Goal: Task Accomplishment & Management: Manage account settings

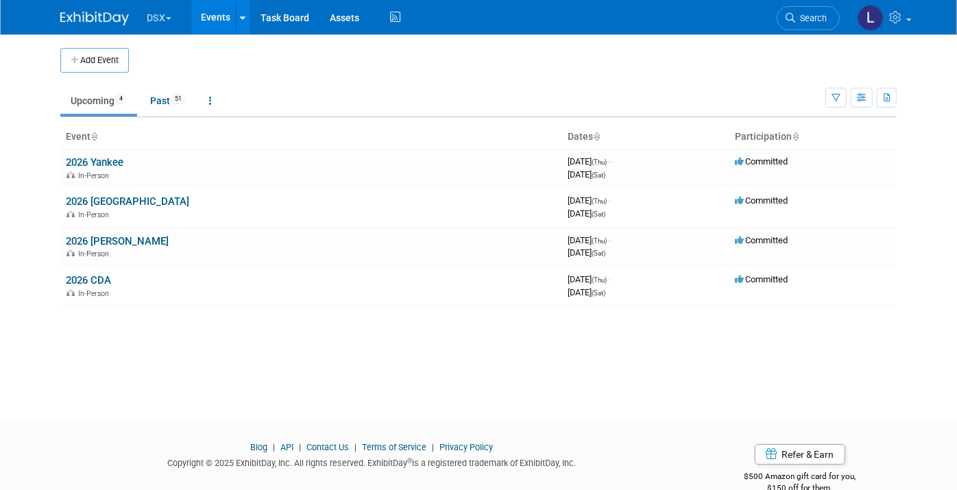
click at [152, 19] on button "DSX" at bounding box center [166, 15] width 43 height 30
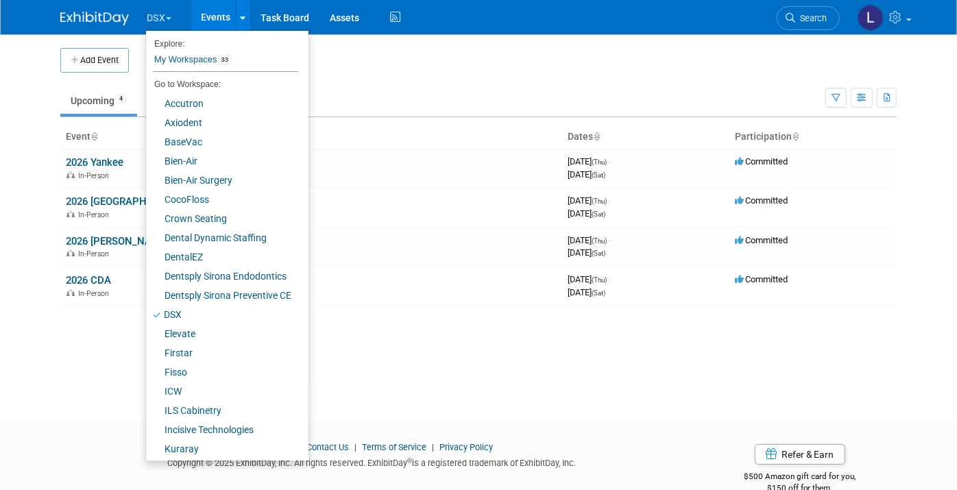
drag, startPoint x: 370, startPoint y: 60, endPoint x: 350, endPoint y: 54, distance: 20.0
click at [370, 60] on td at bounding box center [493, 60] width 728 height 25
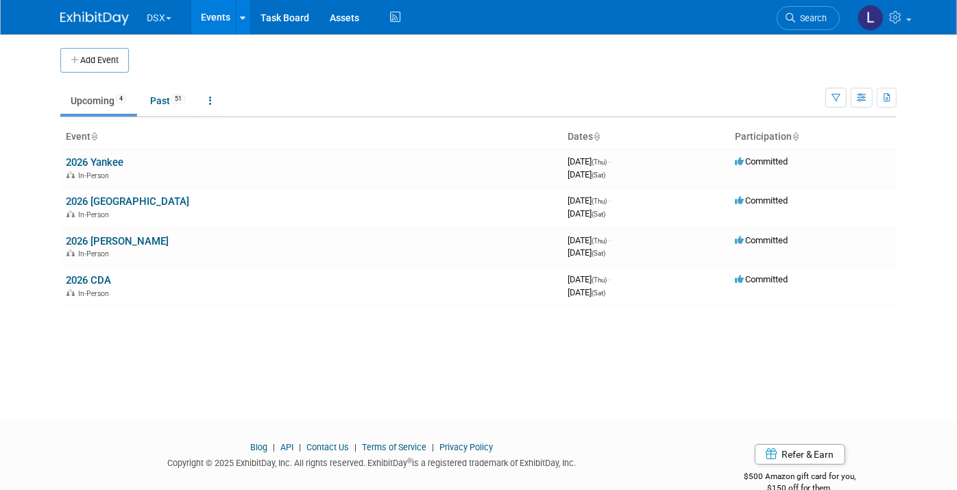
click at [204, 23] on link "Events" at bounding box center [216, 17] width 50 height 34
click at [156, 15] on button "DSX" at bounding box center [166, 15] width 43 height 30
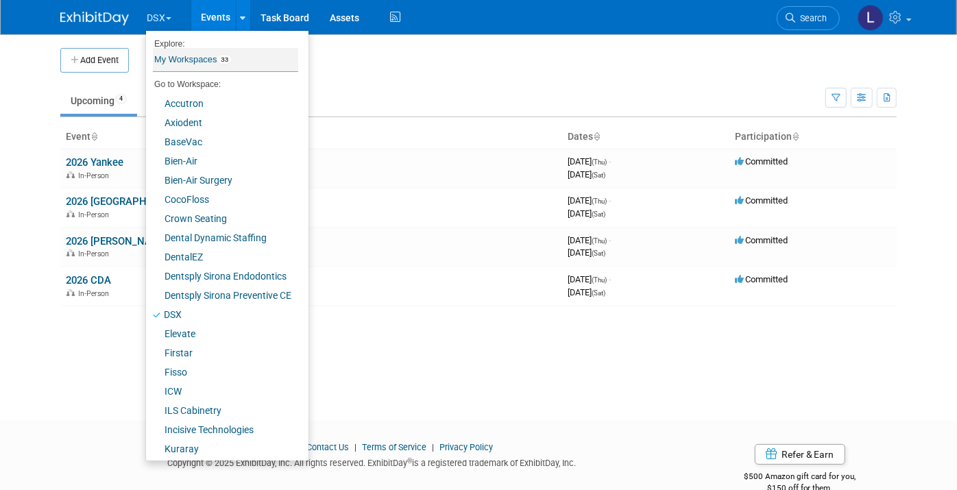
click at [165, 61] on link "My Workspaces 33" at bounding box center [225, 59] width 145 height 23
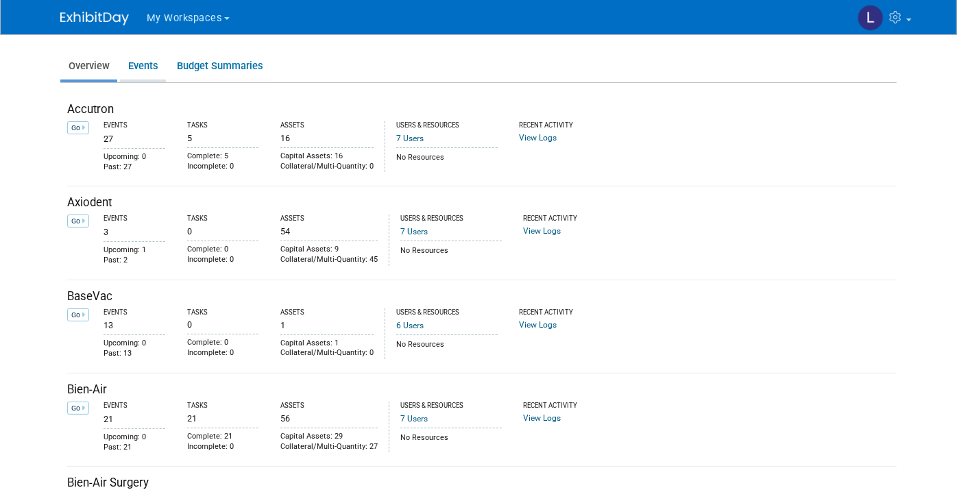
click at [139, 64] on link "Events" at bounding box center [143, 66] width 46 height 27
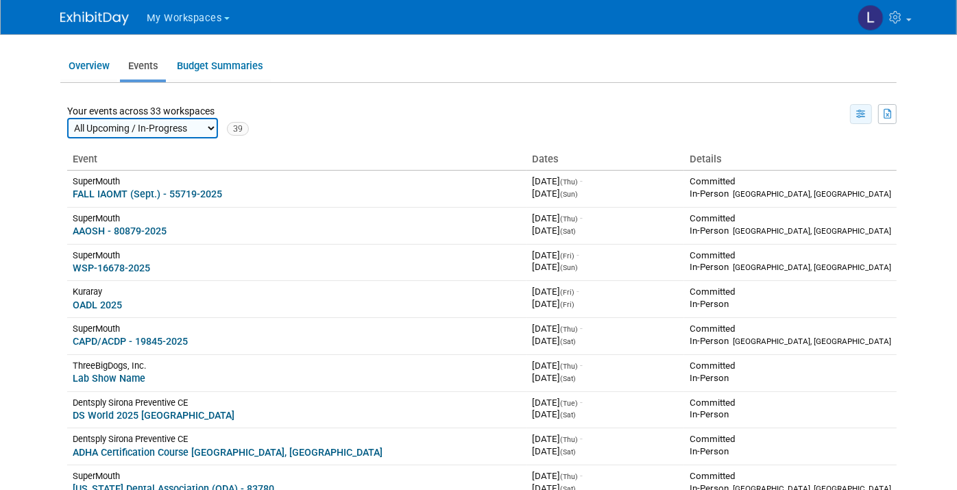
click at [867, 115] on icon "button" at bounding box center [861, 114] width 10 height 9
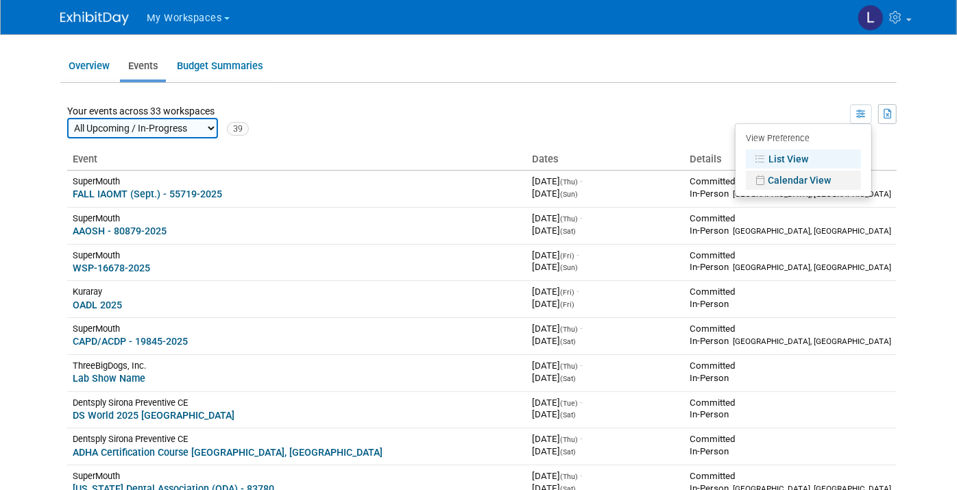
click at [821, 182] on link "Calendar View" at bounding box center [803, 180] width 115 height 19
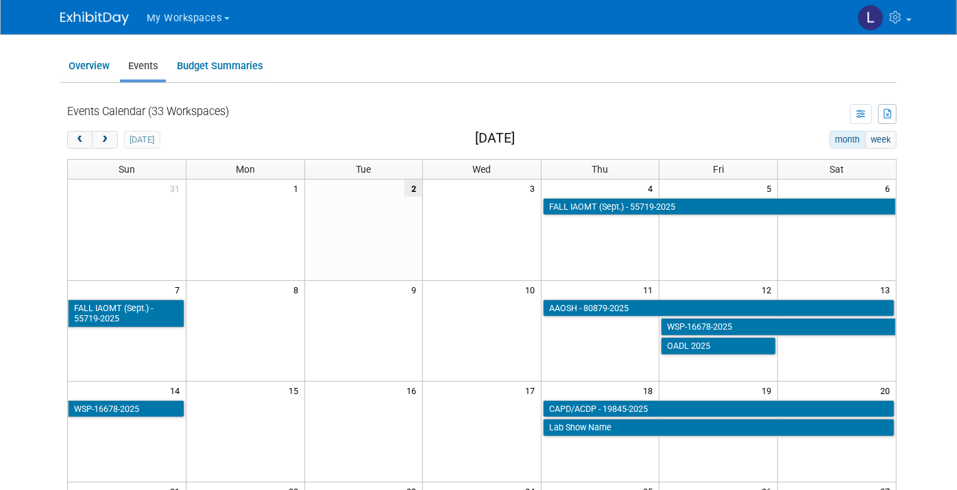
click at [17, 271] on body "My Workspaces Go to Workspace: Accutron" at bounding box center [478, 245] width 957 height 490
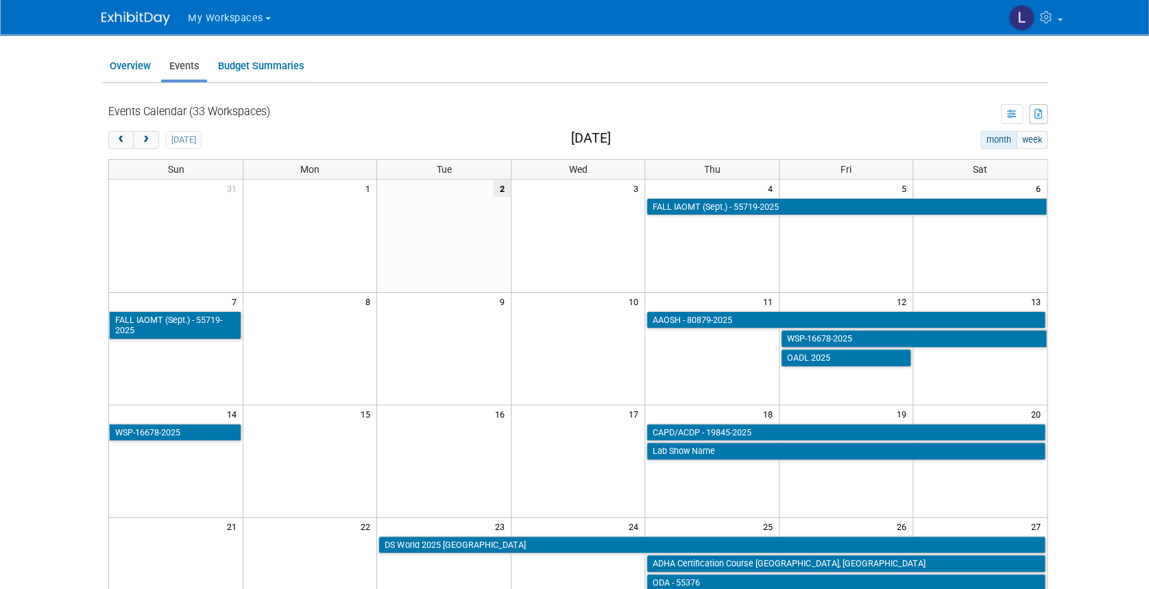
drag, startPoint x: 538, startPoint y: 1, endPoint x: 680, endPoint y: 100, distance: 173.5
click at [675, 101] on div "Events Calendar (33 Workspaces) Your events across 33 workspaces All Upcoming /…" at bounding box center [577, 502] width 939 height 824
click at [43, 450] on body "My Workspaces Go to Workspace: Accutron" at bounding box center [574, 294] width 1149 height 589
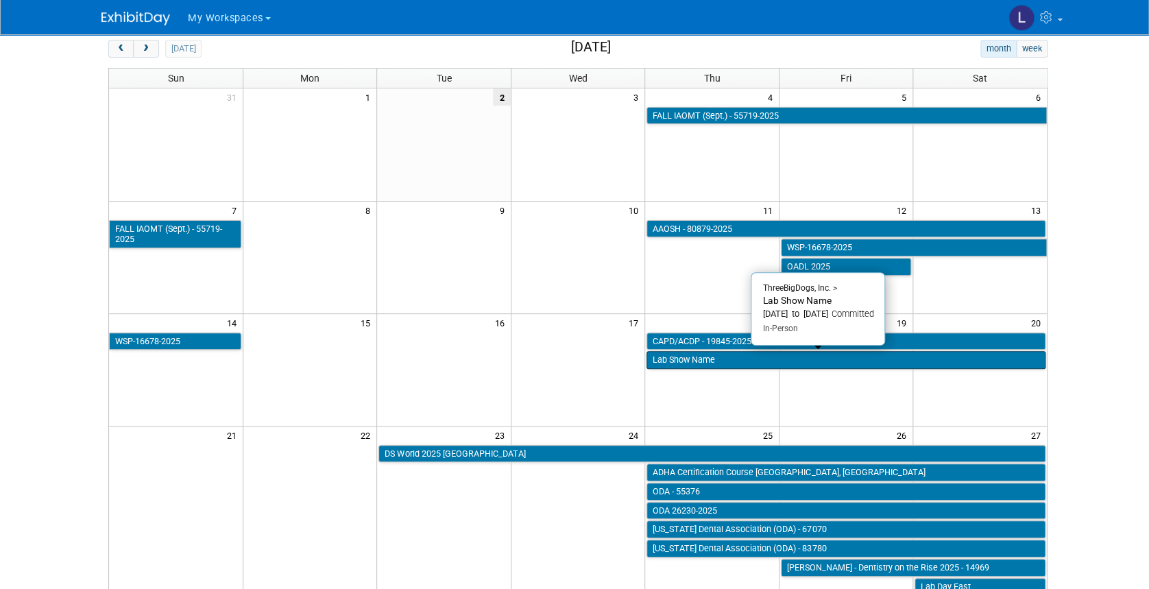
click at [681, 359] on link "Lab Show Name" at bounding box center [846, 360] width 399 height 18
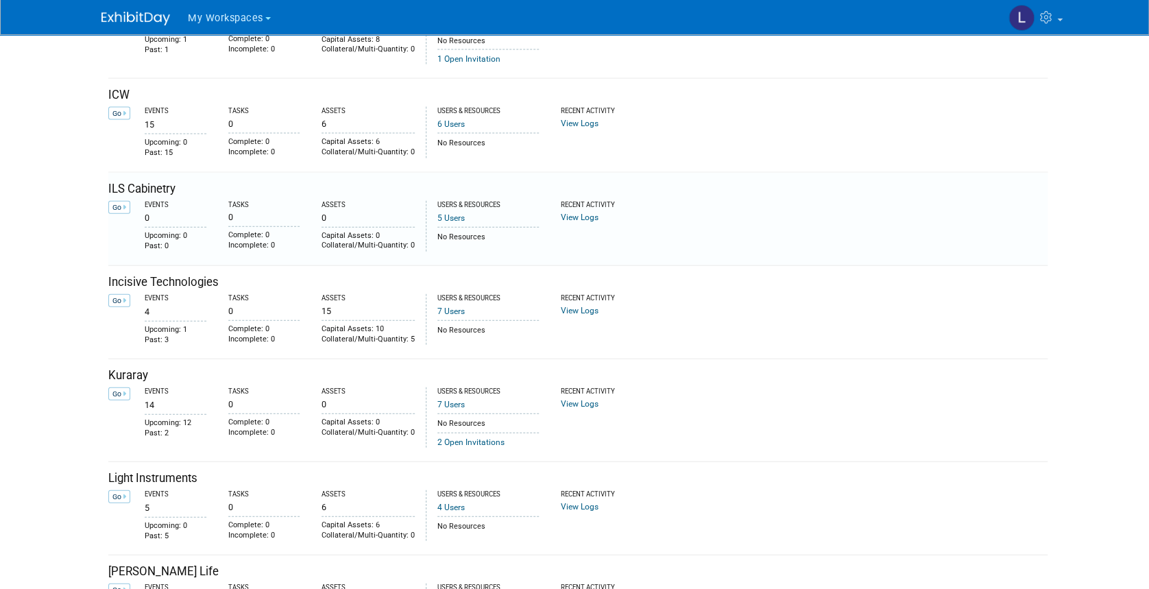
scroll to position [1463, 0]
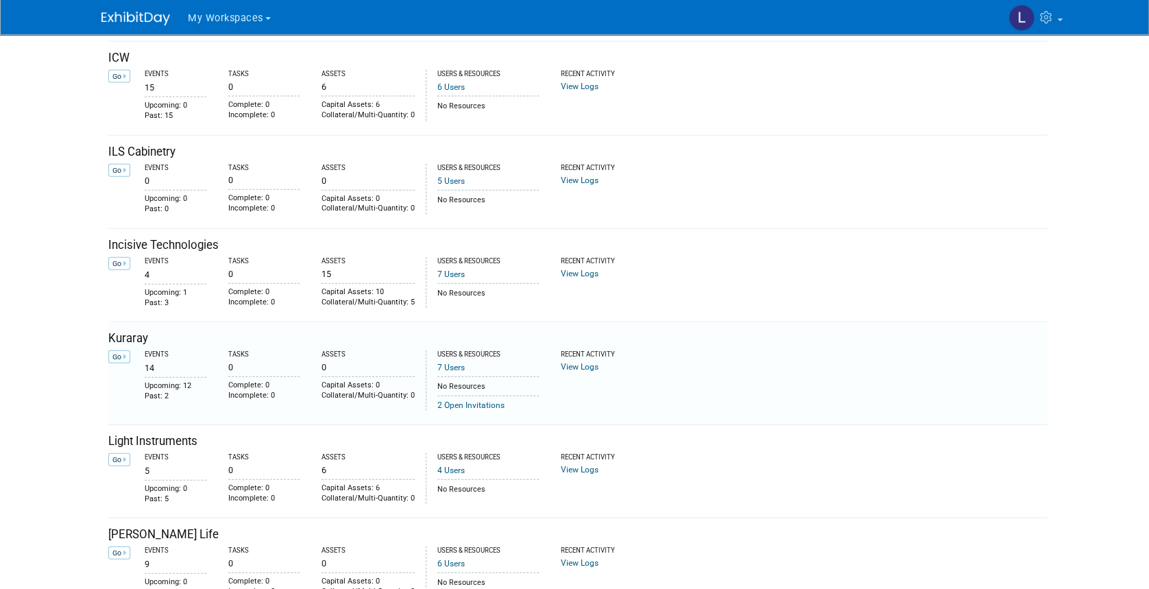
click at [120, 356] on link "Go" at bounding box center [119, 356] width 22 height 13
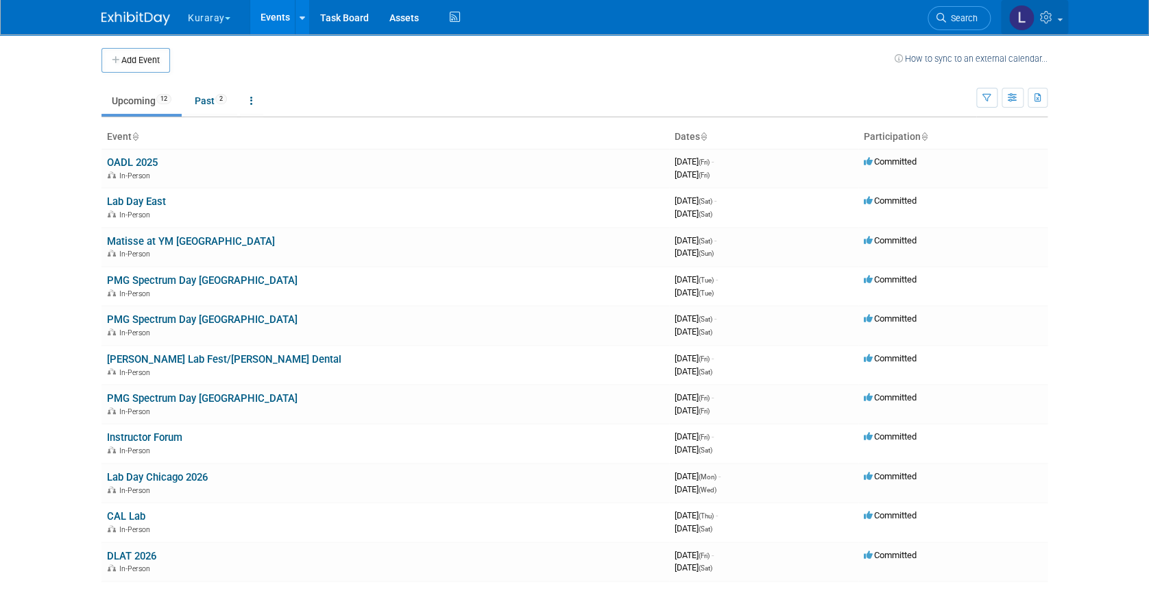
click at [1048, 16] on icon at bounding box center [1048, 17] width 16 height 12
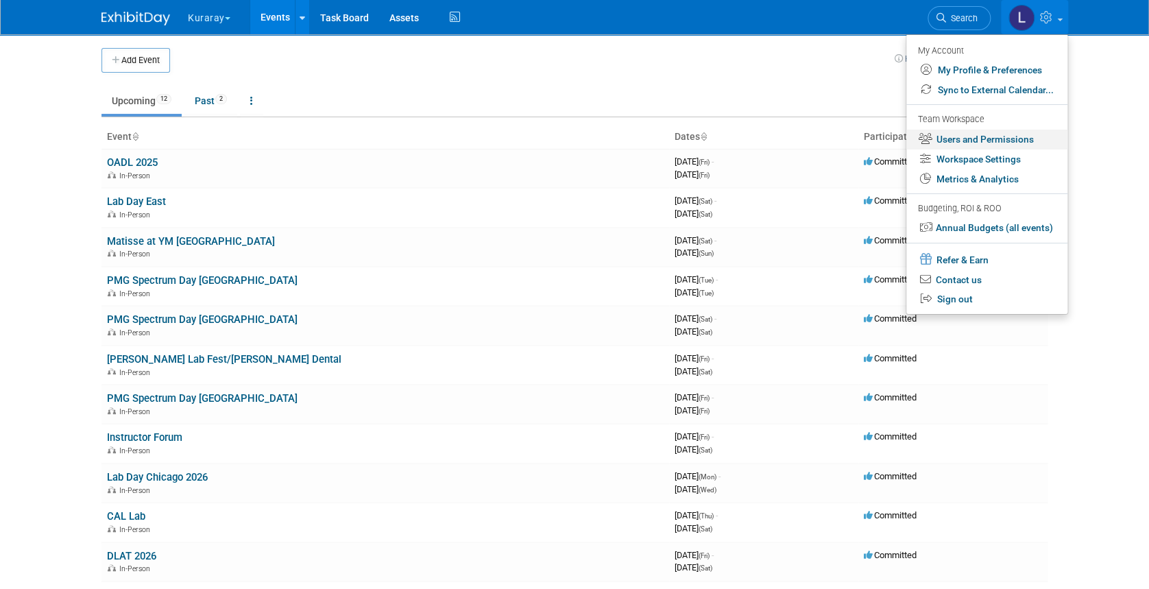
click at [1007, 135] on link "Users and Permissions" at bounding box center [986, 140] width 161 height 20
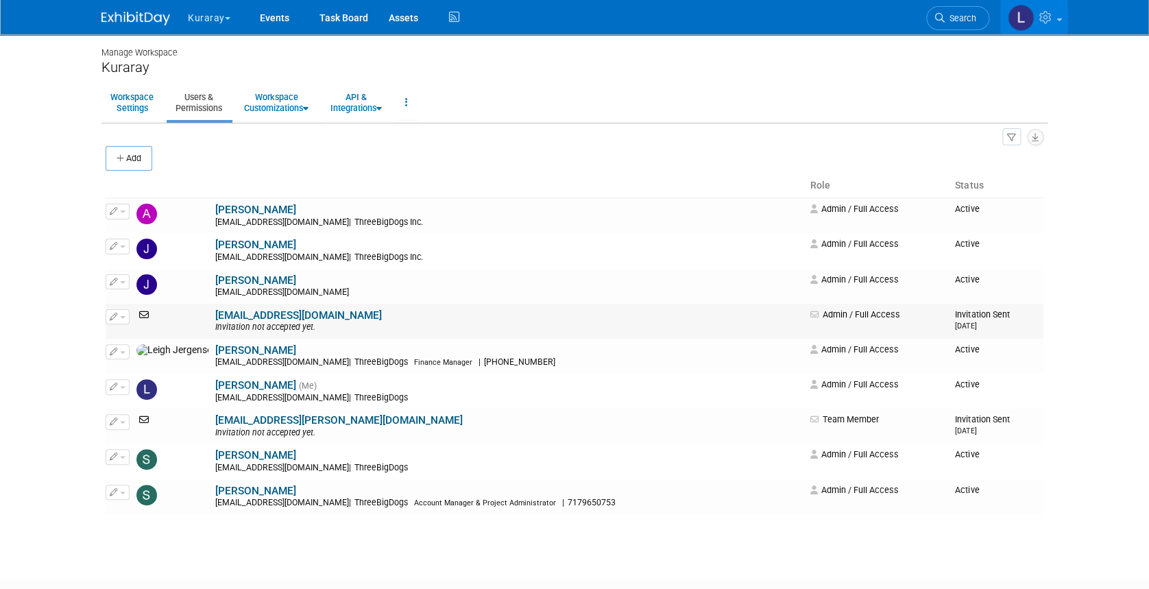
click at [242, 320] on link "[EMAIL_ADDRESS][DOMAIN_NAME]" at bounding box center [298, 315] width 167 height 12
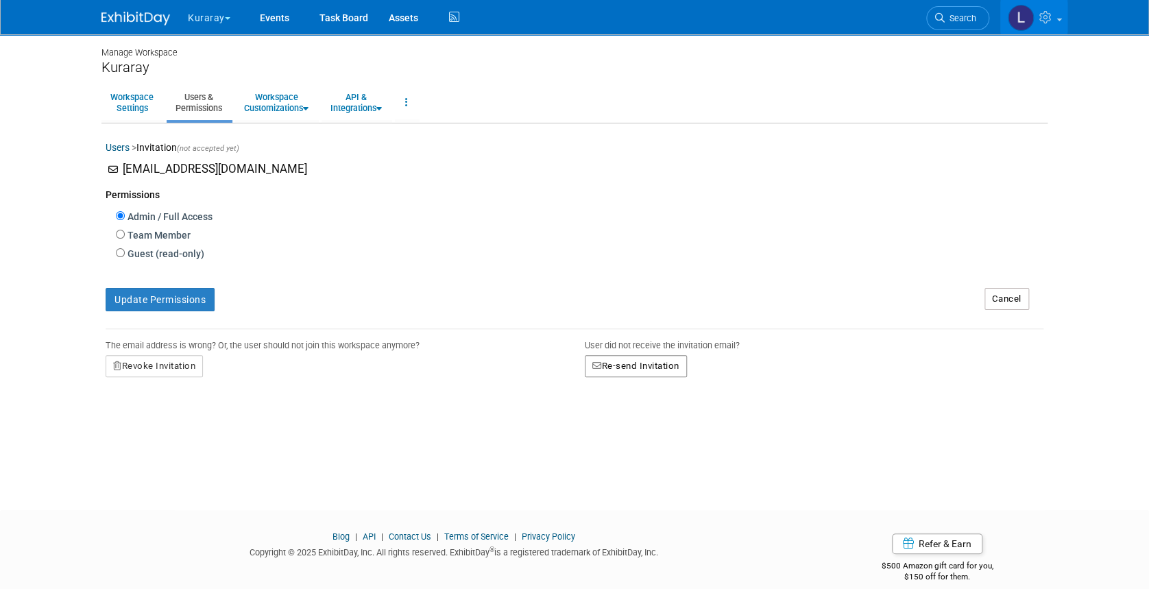
drag, startPoint x: 673, startPoint y: 364, endPoint x: 680, endPoint y: 383, distance: 20.2
click at [673, 365] on button "Re-send Invitation" at bounding box center [636, 366] width 102 height 22
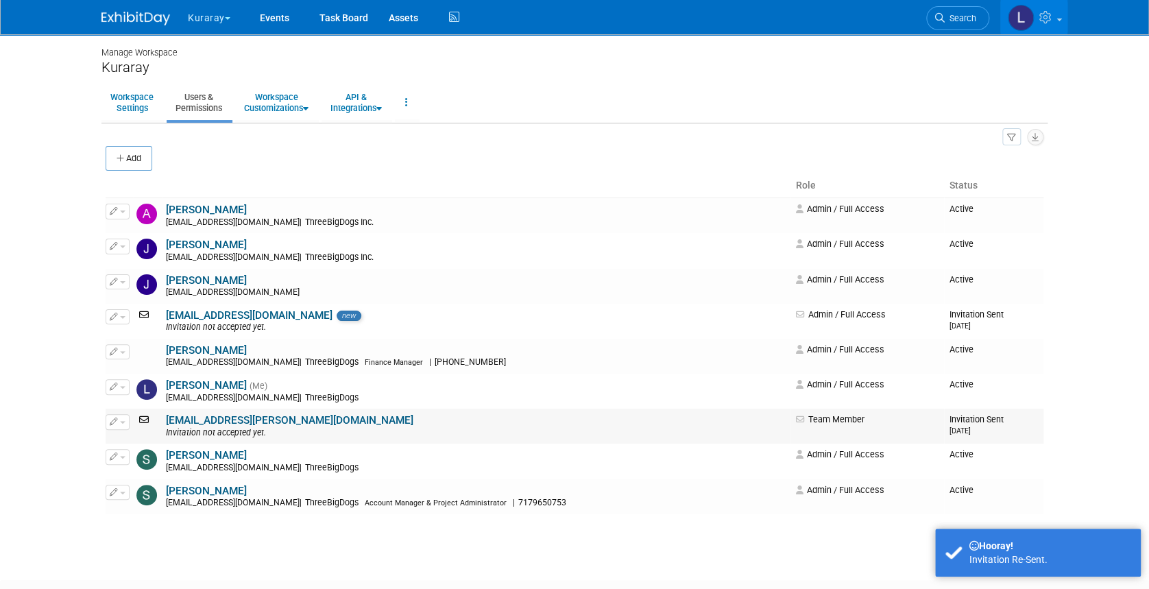
click at [218, 431] on div "Invitation not accepted yet." at bounding box center [476, 433] width 621 height 11
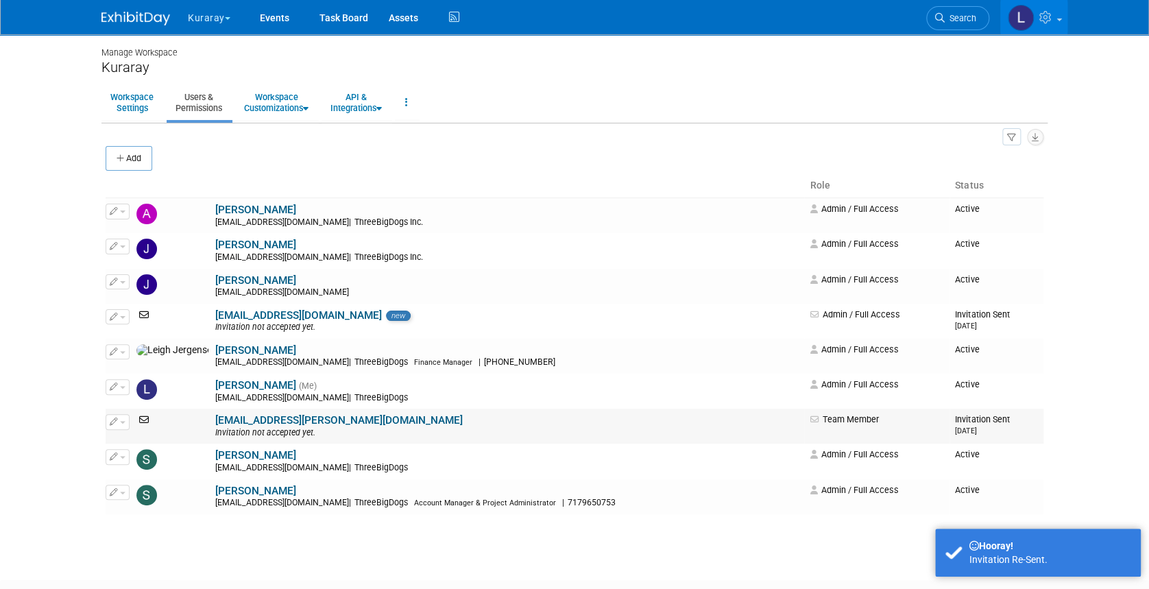
click at [221, 422] on link "[EMAIL_ADDRESS][PERSON_NAME][DOMAIN_NAME]" at bounding box center [339, 420] width 248 height 12
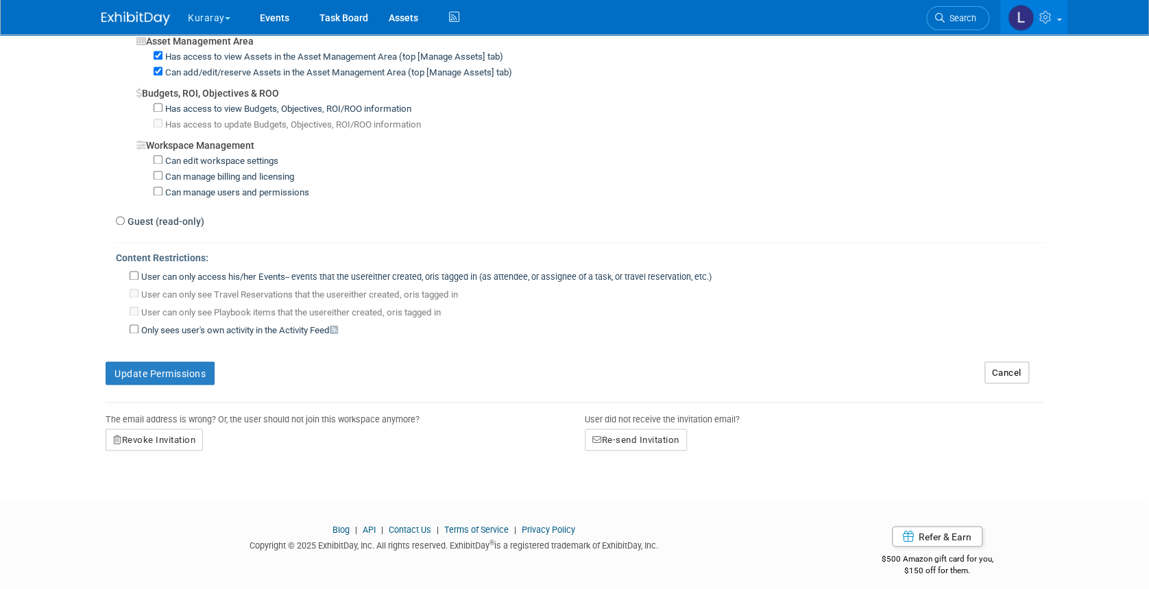
scroll to position [956, 0]
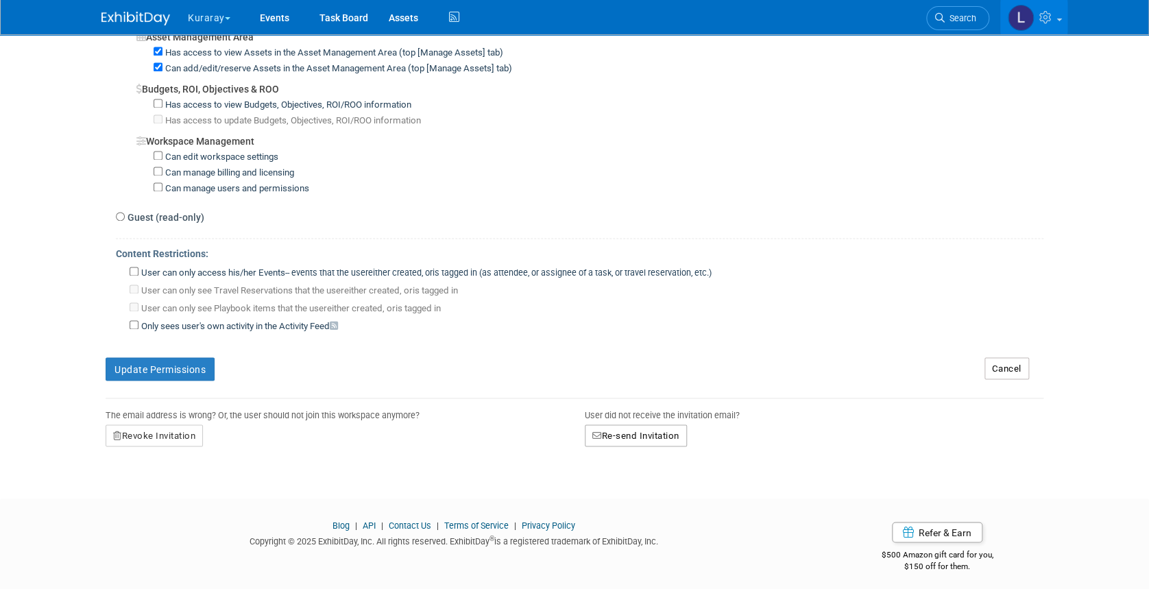
click at [609, 433] on button "Re-send Invitation" at bounding box center [636, 435] width 102 height 22
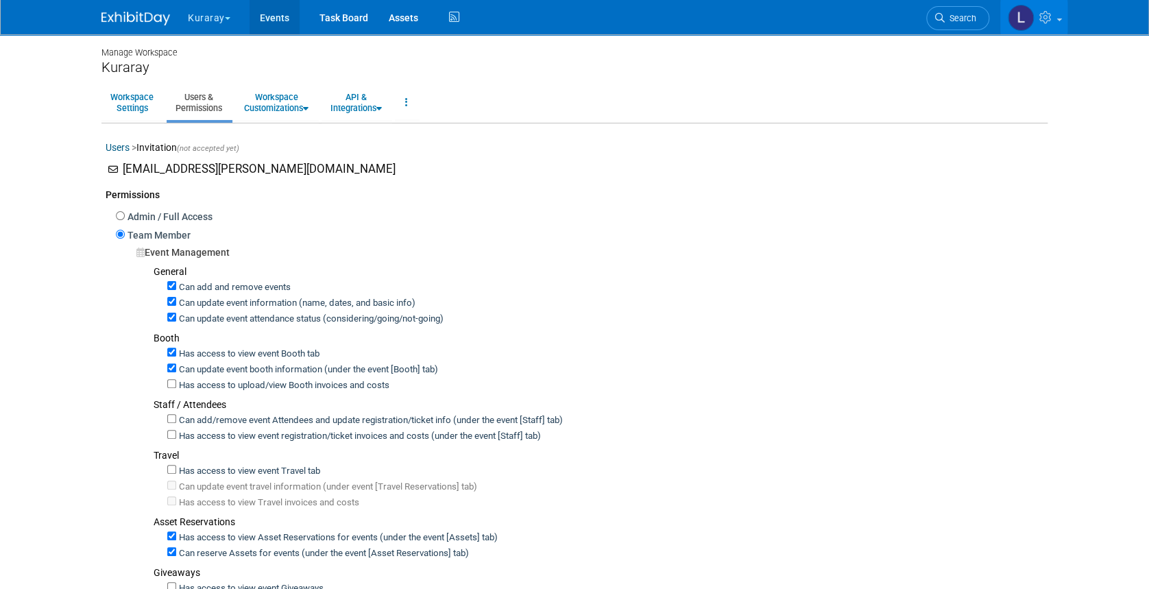
click at [275, 19] on link "Events" at bounding box center [275, 17] width 50 height 34
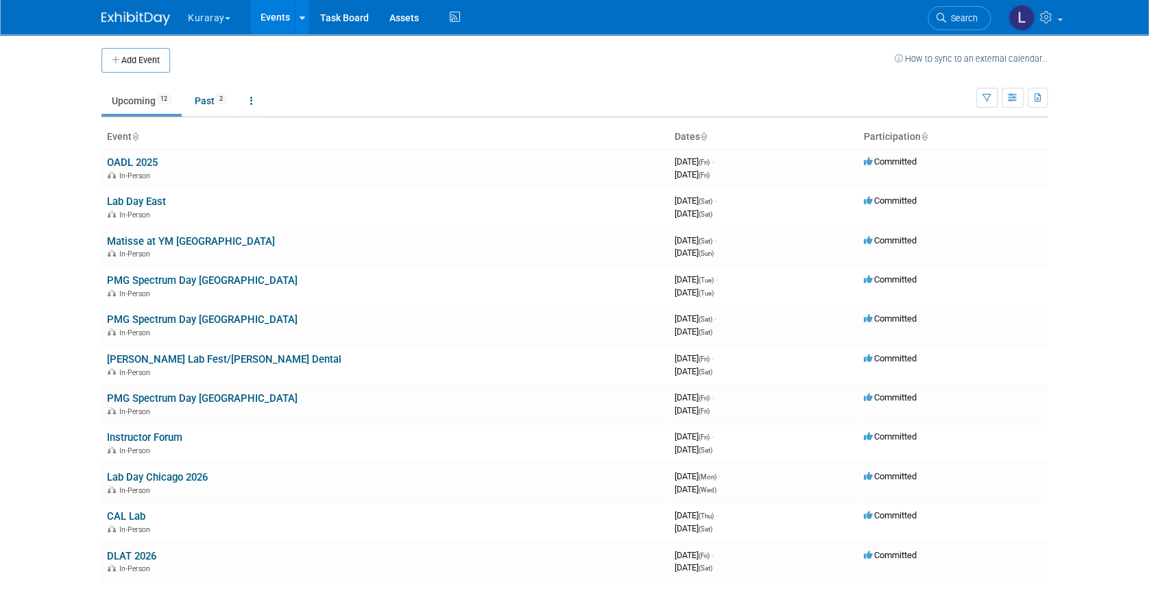
click at [142, 160] on link "OADL 2025" at bounding box center [132, 162] width 51 height 12
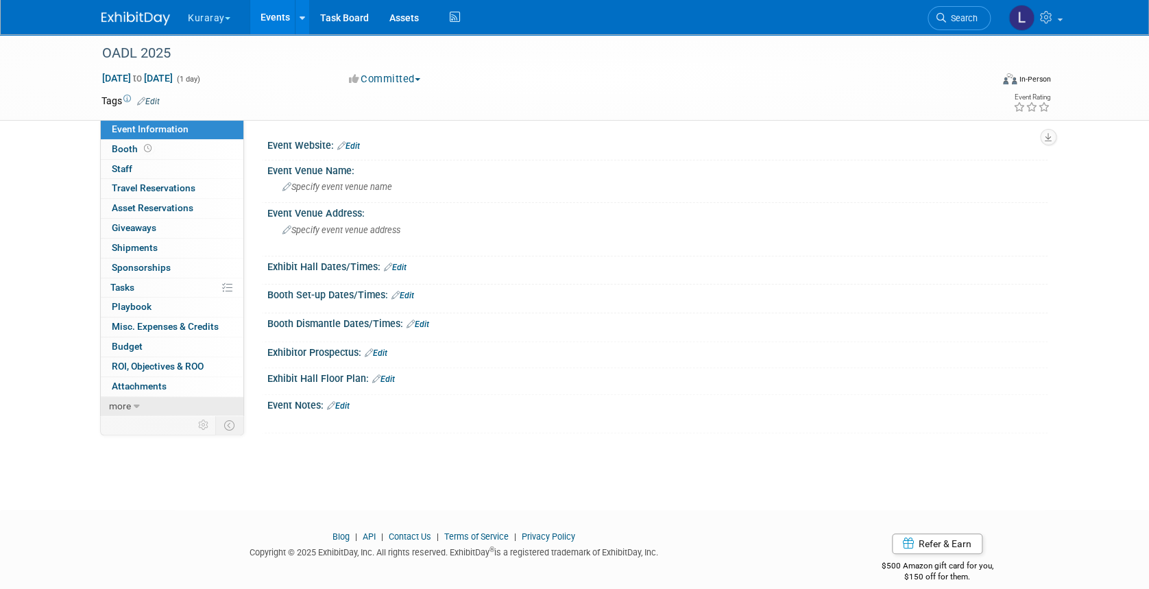
click at [122, 406] on span "more" at bounding box center [120, 405] width 22 height 11
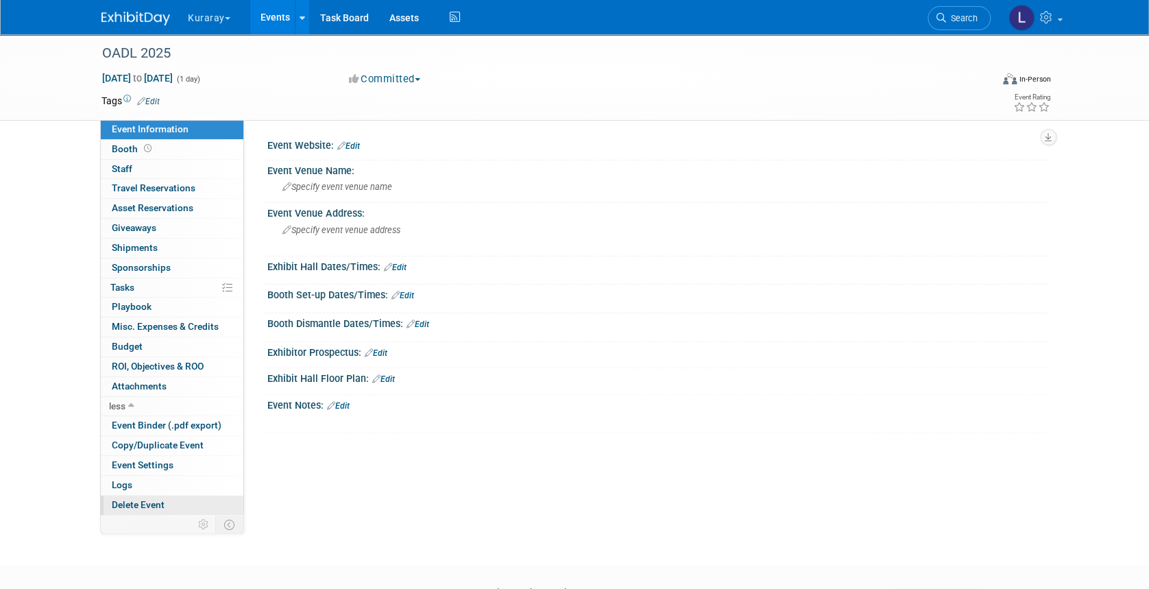
click at [132, 503] on span "Delete Event" at bounding box center [138, 504] width 53 height 11
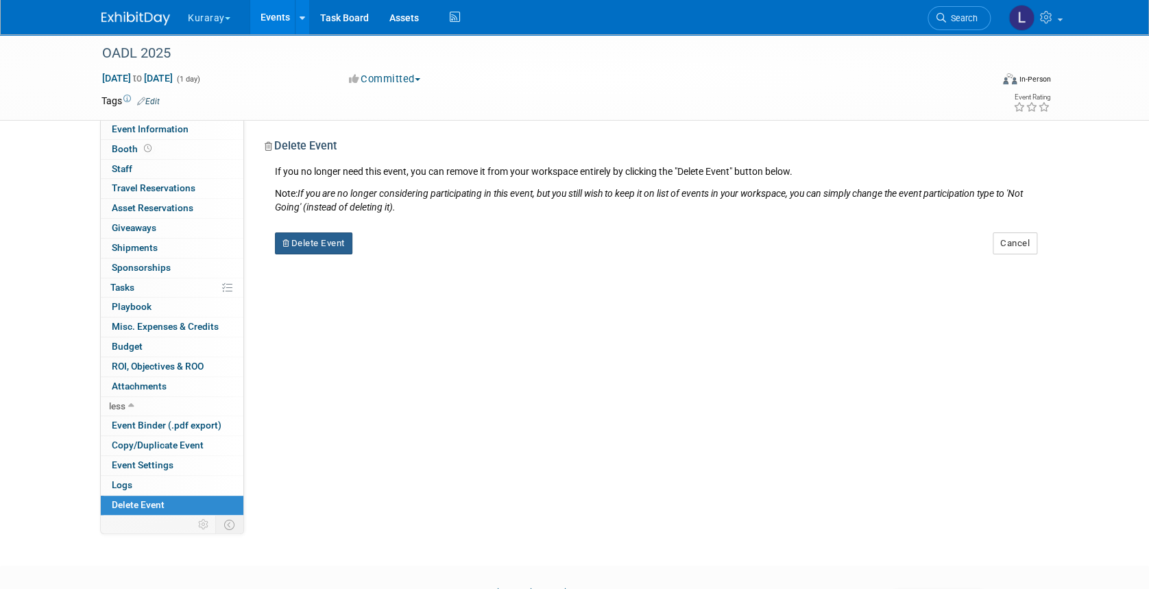
click at [332, 242] on button "Delete Event" at bounding box center [313, 243] width 77 height 22
click at [391, 252] on icon at bounding box center [391, 255] width 8 height 8
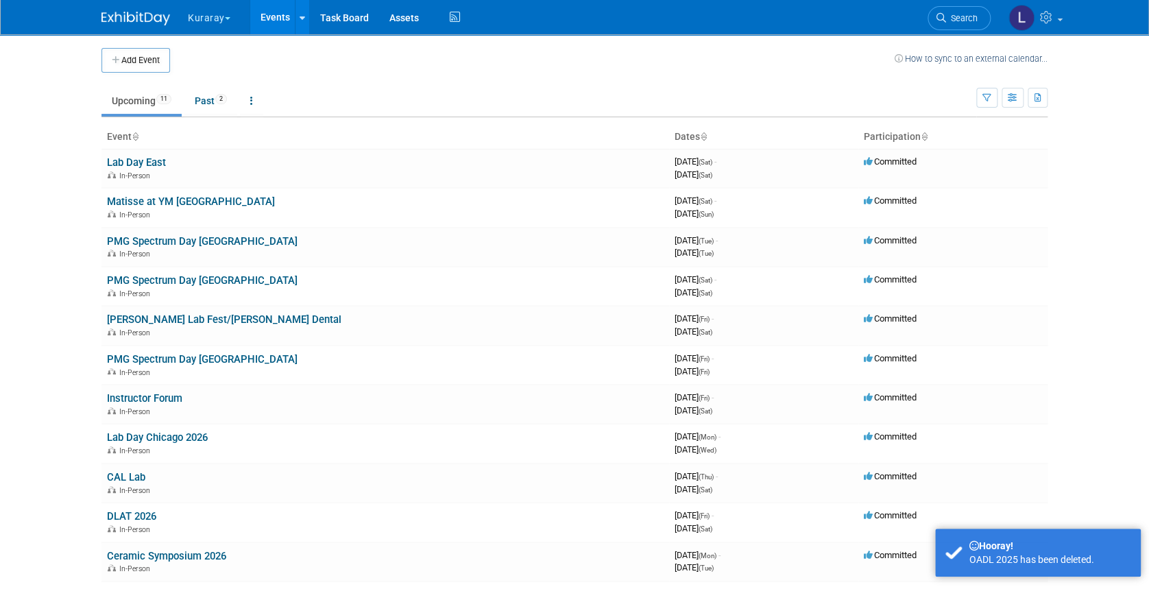
drag, startPoint x: 133, startPoint y: 157, endPoint x: 137, endPoint y: 167, distance: 10.4
click at [134, 158] on link "Lab Day East" at bounding box center [136, 162] width 59 height 12
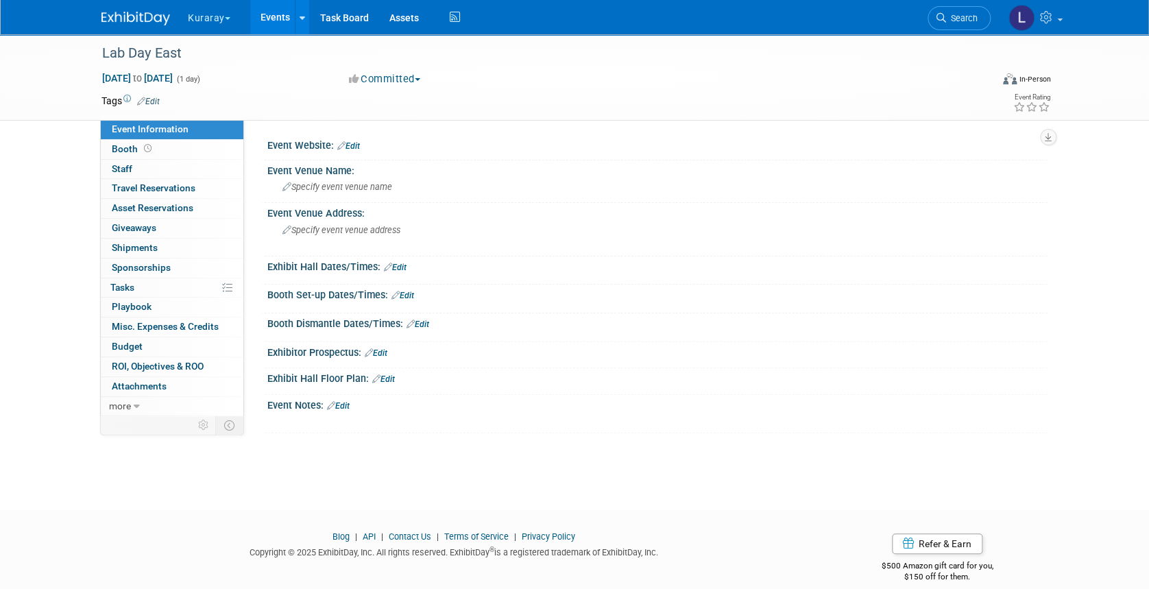
click at [346, 403] on link "Edit" at bounding box center [338, 406] width 23 height 10
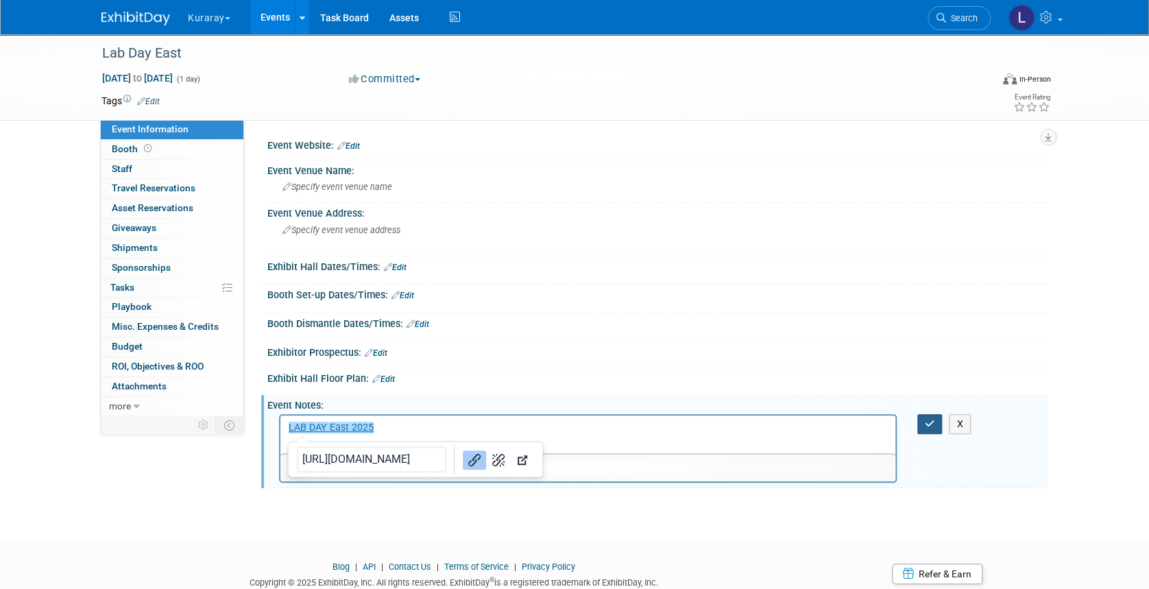
drag, startPoint x: 929, startPoint y: 420, endPoint x: 933, endPoint y: 432, distance: 12.8
click at [929, 424] on icon "button" at bounding box center [930, 424] width 10 height 10
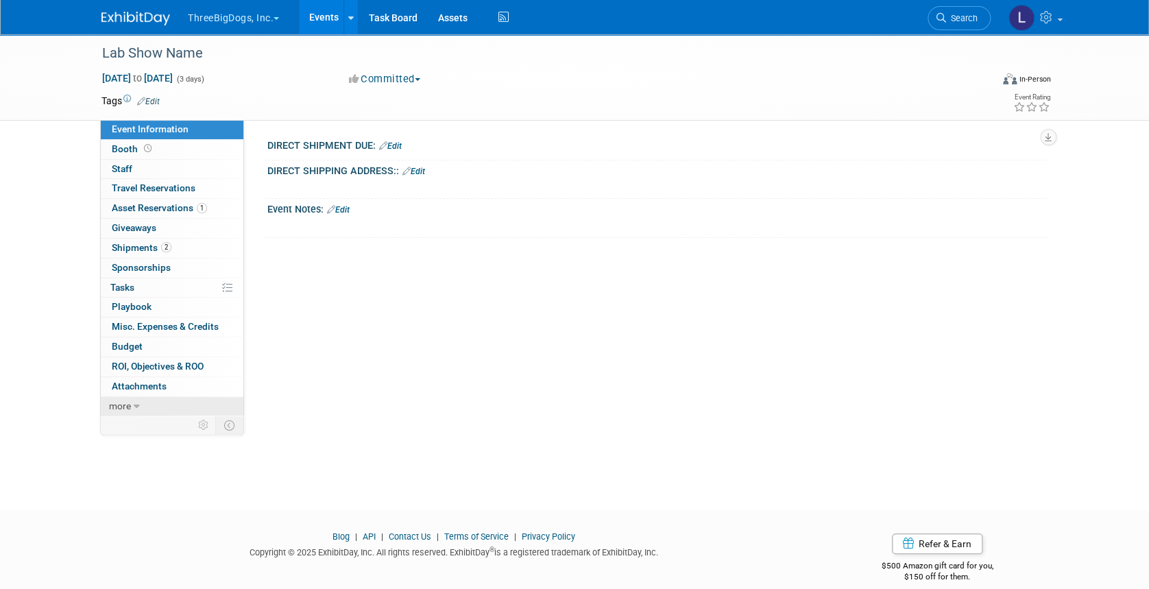
click at [126, 408] on span "more" at bounding box center [120, 405] width 22 height 11
click at [126, 409] on link "more" at bounding box center [172, 406] width 143 height 19
click at [128, 401] on span "more" at bounding box center [120, 405] width 22 height 11
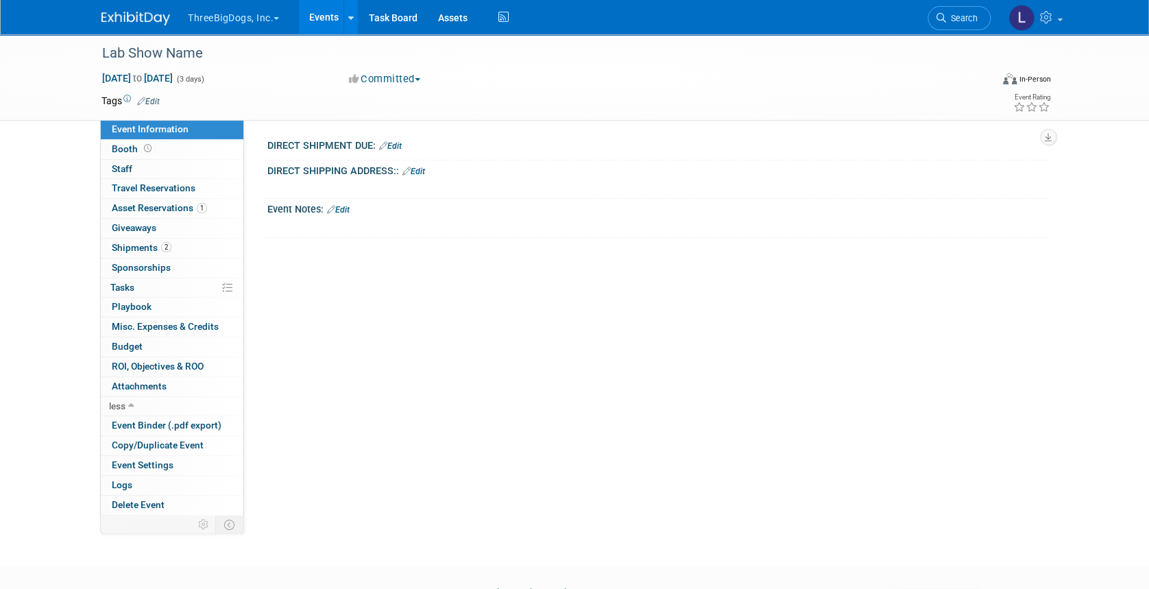
drag, startPoint x: 134, startPoint y: 505, endPoint x: 304, endPoint y: 501, distance: 170.1
click at [133, 506] on span "Delete Event" at bounding box center [138, 504] width 53 height 11
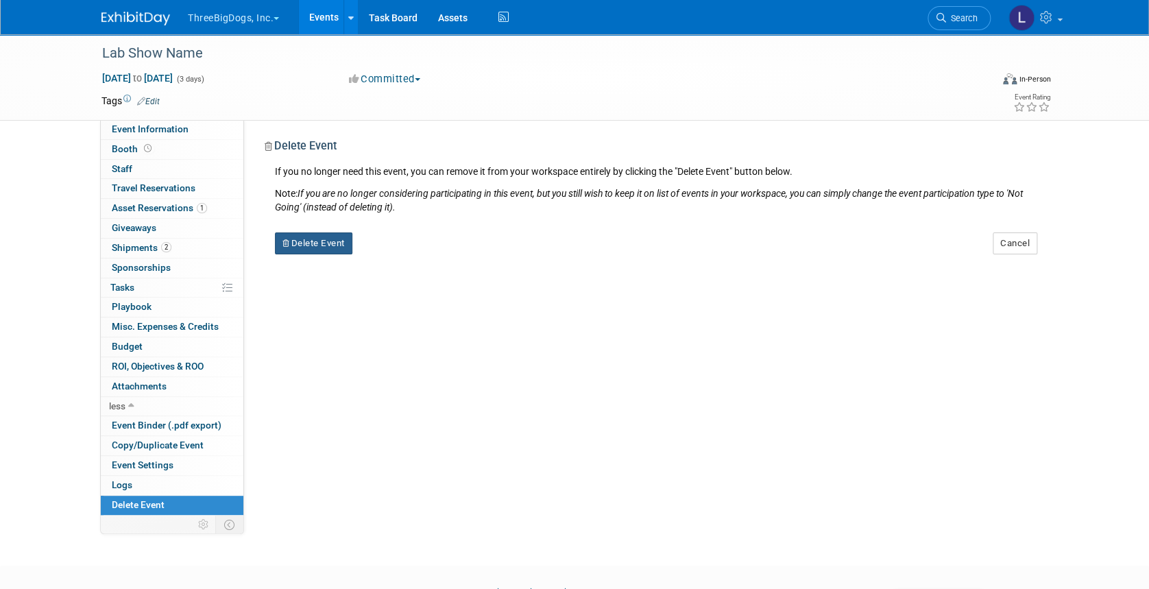
drag, startPoint x: 340, startPoint y: 239, endPoint x: 577, endPoint y: 259, distance: 238.1
click at [344, 239] on button "Delete Event" at bounding box center [313, 243] width 77 height 22
click at [406, 256] on link "Yes" at bounding box center [401, 254] width 40 height 22
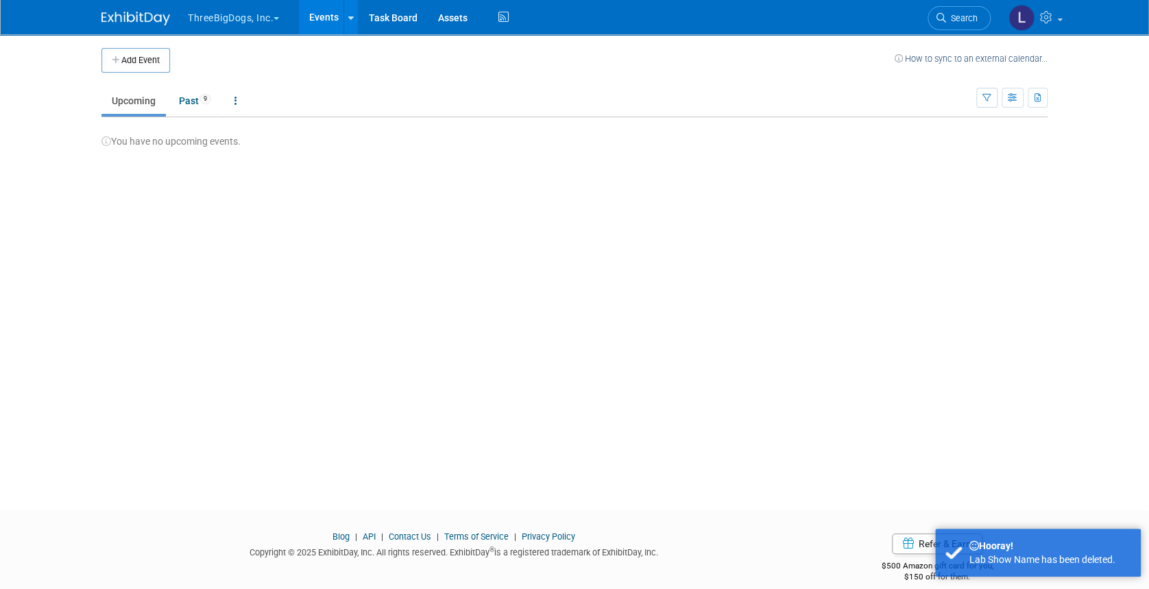
click at [245, 15] on button "ThreeBigDogs, Inc." at bounding box center [242, 15] width 110 height 30
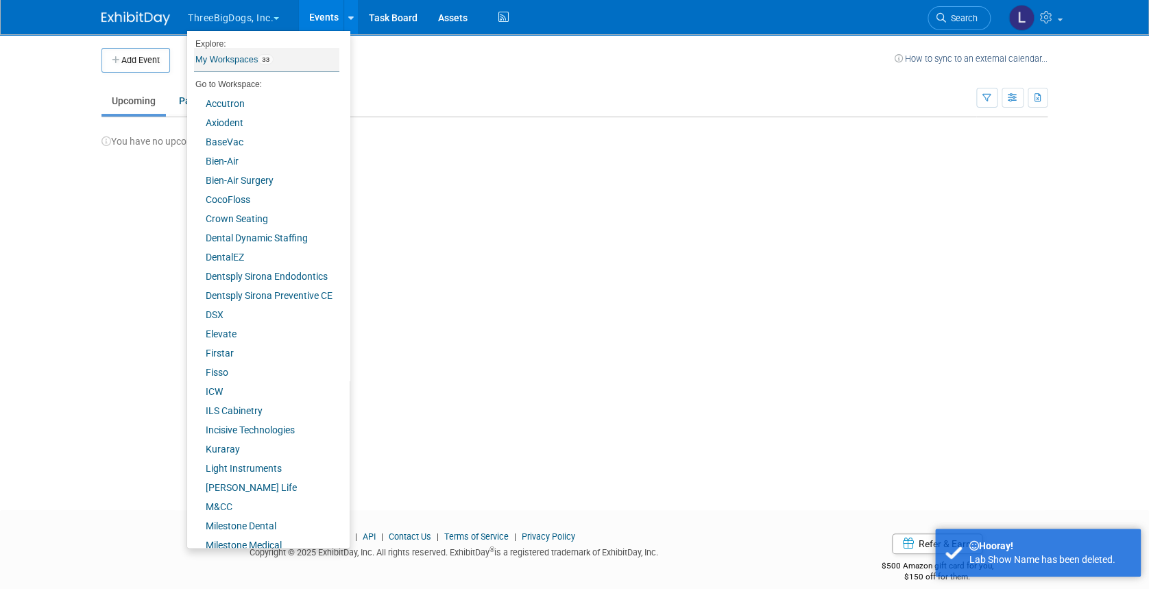
click at [239, 53] on link "My Workspaces 33" at bounding box center [266, 59] width 145 height 23
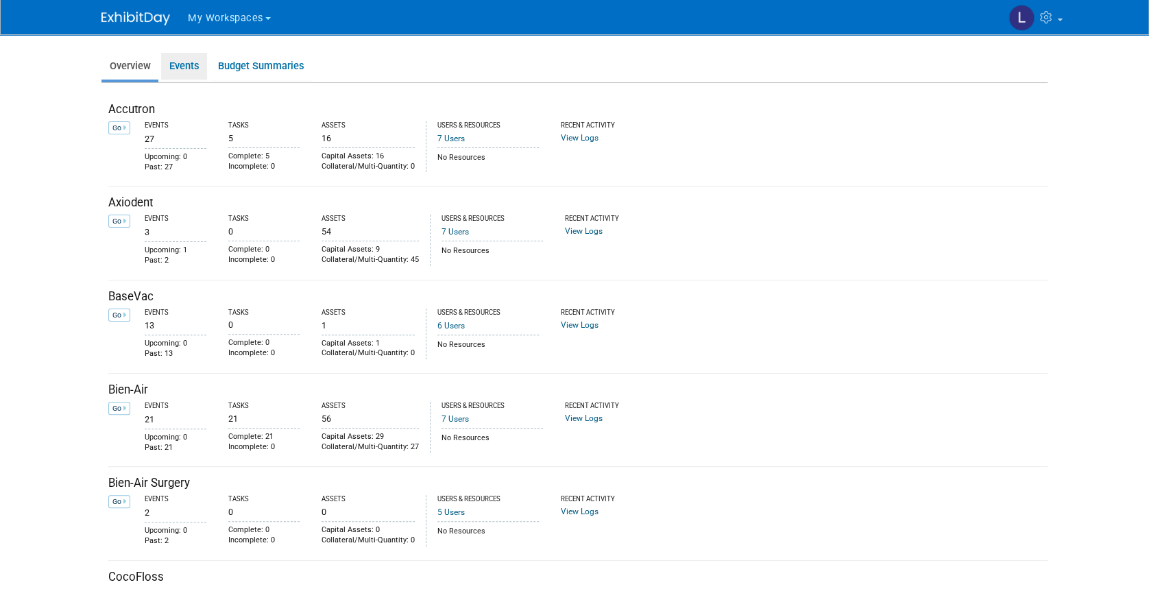
drag, startPoint x: 179, startPoint y: 62, endPoint x: 243, endPoint y: 99, distance: 74.3
click at [180, 62] on link "Events" at bounding box center [184, 66] width 46 height 27
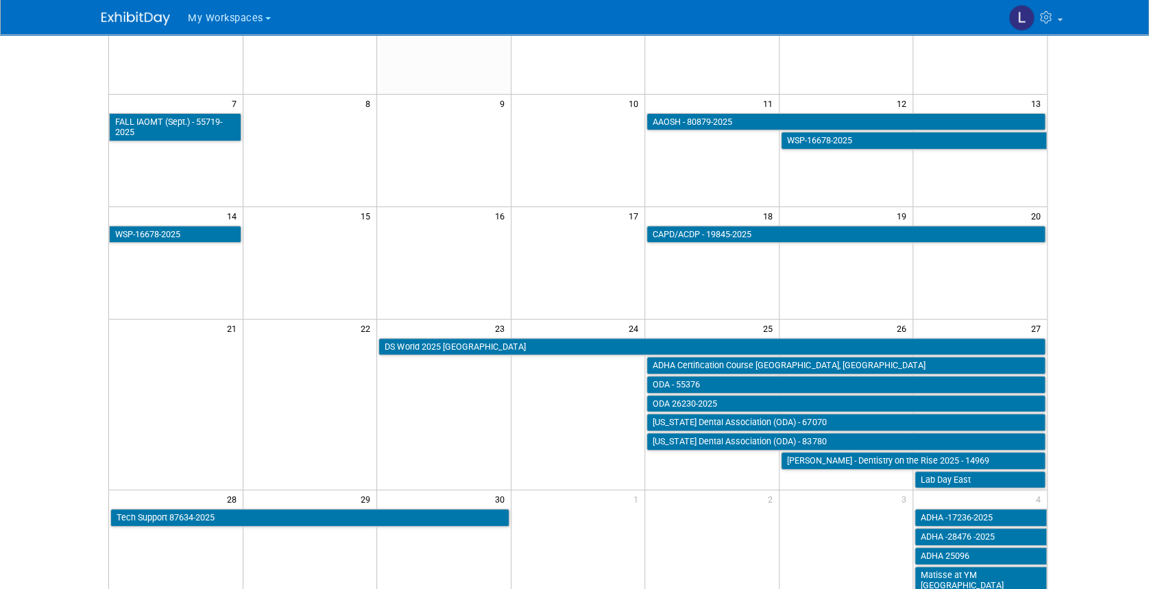
scroll to position [259, 0]
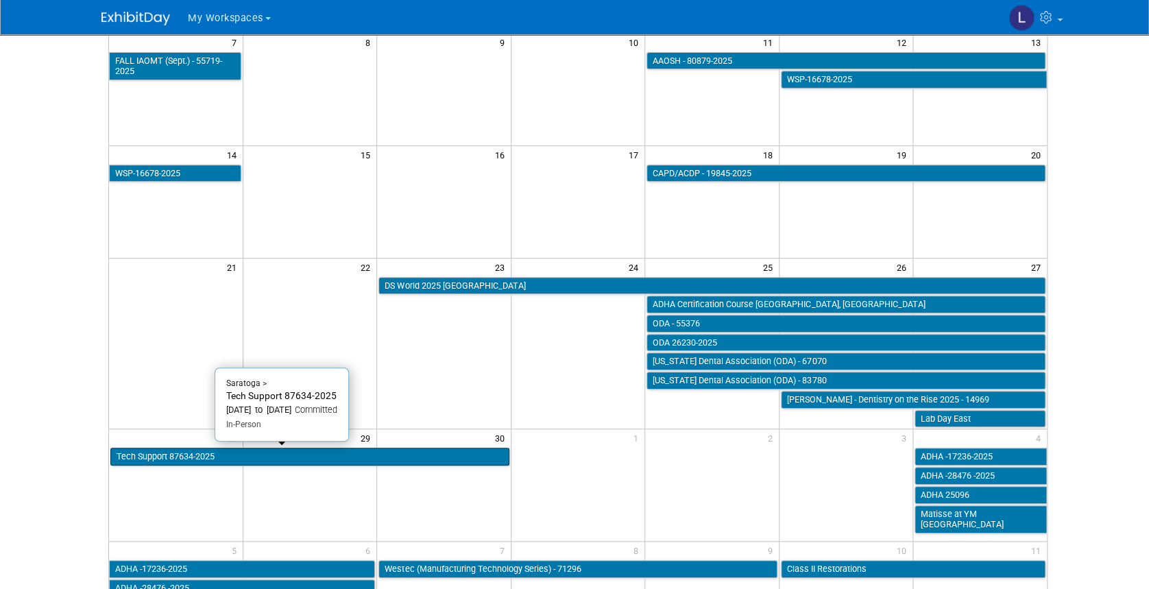
click at [172, 453] on link "Tech Support 87634-2025" at bounding box center [309, 457] width 399 height 18
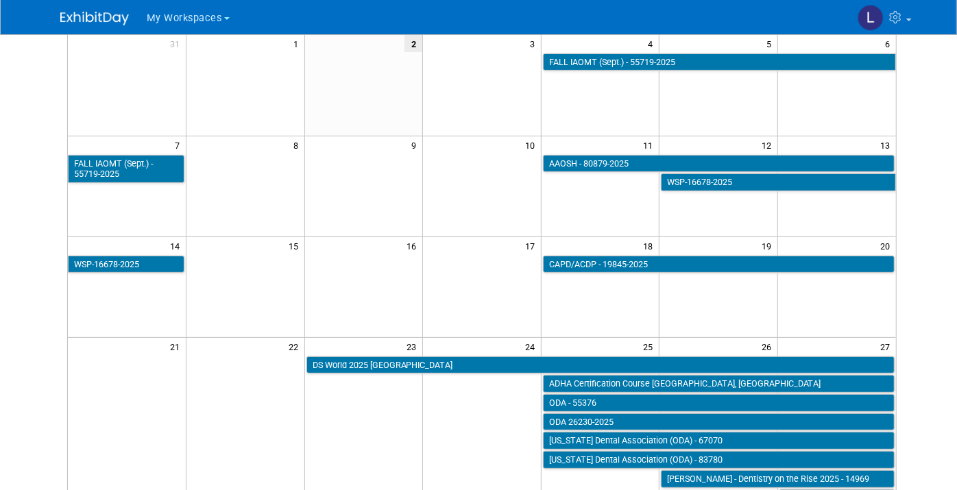
scroll to position [107, 0]
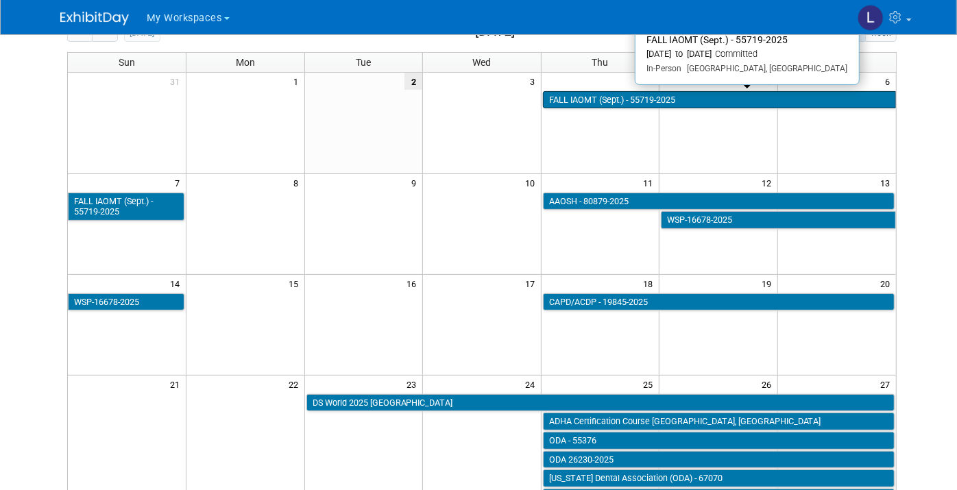
click at [568, 97] on link "FALL IAOMT (Sept.) - 55719-2025" at bounding box center [719, 100] width 353 height 18
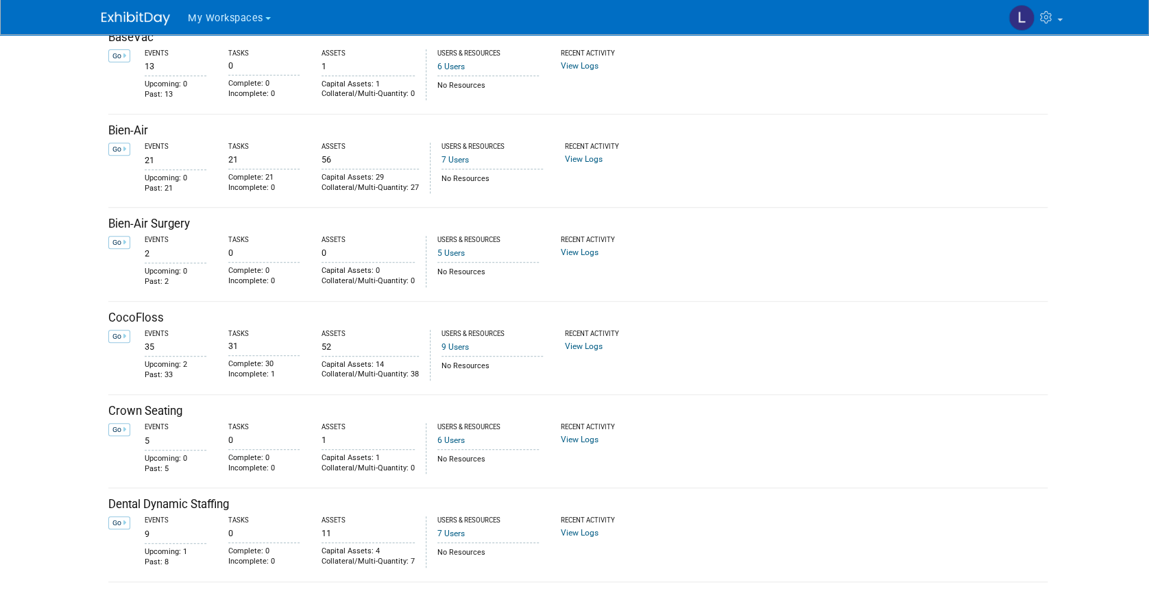
click at [213, 12] on span "My Workspaces" at bounding box center [225, 18] width 75 height 12
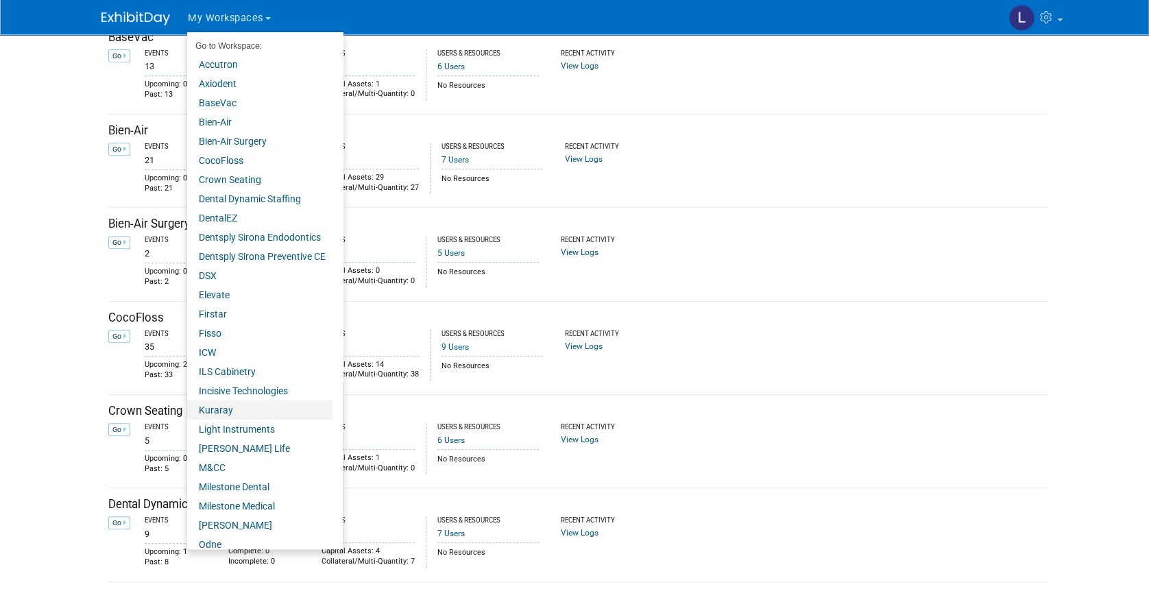
click at [233, 412] on link "Kuraray" at bounding box center [259, 409] width 145 height 19
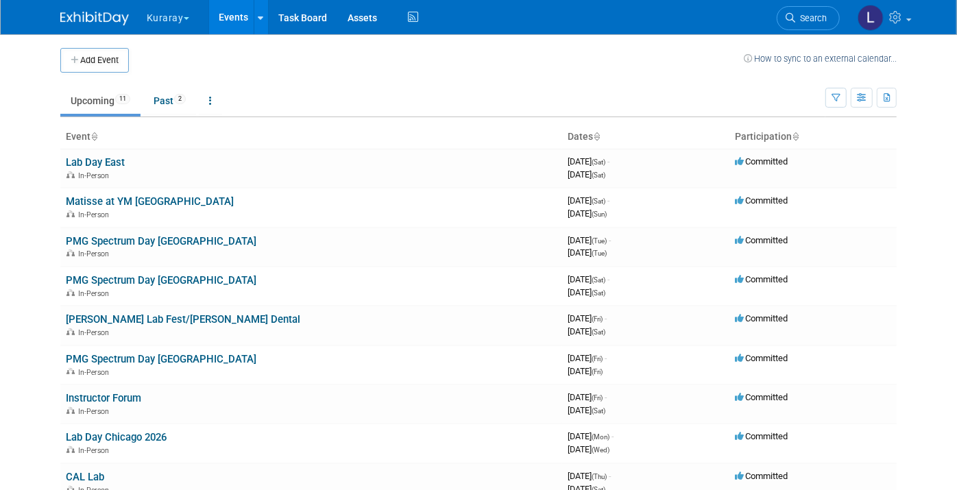
drag, startPoint x: 1162, startPoint y: 6, endPoint x: 601, endPoint y: 77, distance: 564.6
click at [601, 77] on td "Upcoming 11 Past 2 All Events 13 Past and Upcoming Grouped Annually Events grou…" at bounding box center [442, 95] width 765 height 45
click at [319, 67] on td at bounding box center [436, 60] width 615 height 25
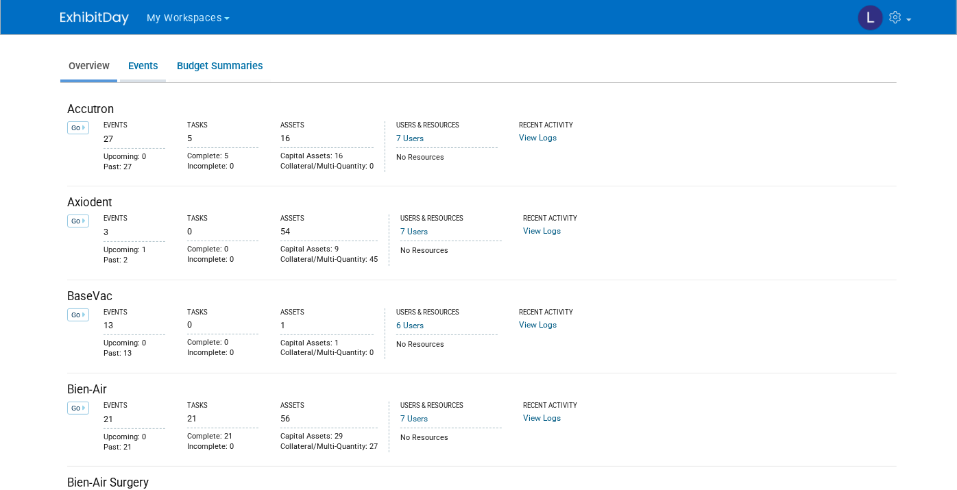
click at [125, 65] on link "Events" at bounding box center [143, 66] width 46 height 27
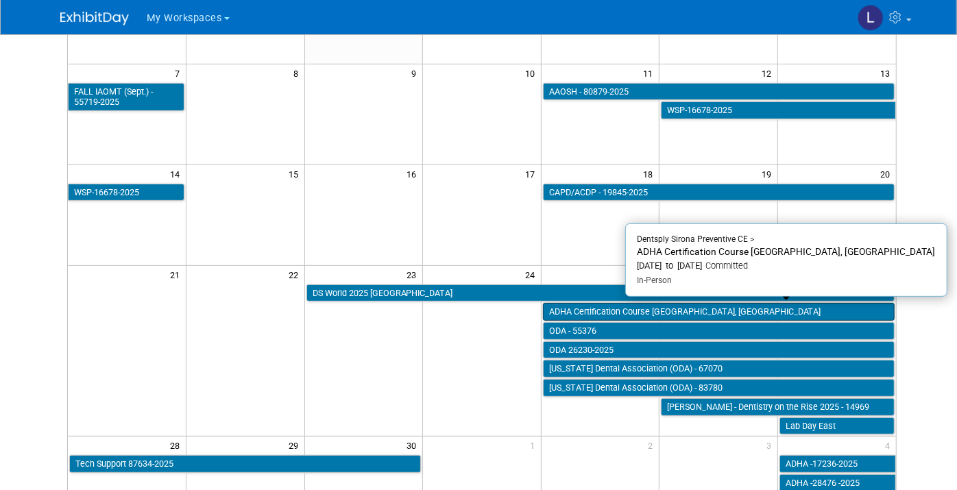
scroll to position [228, 0]
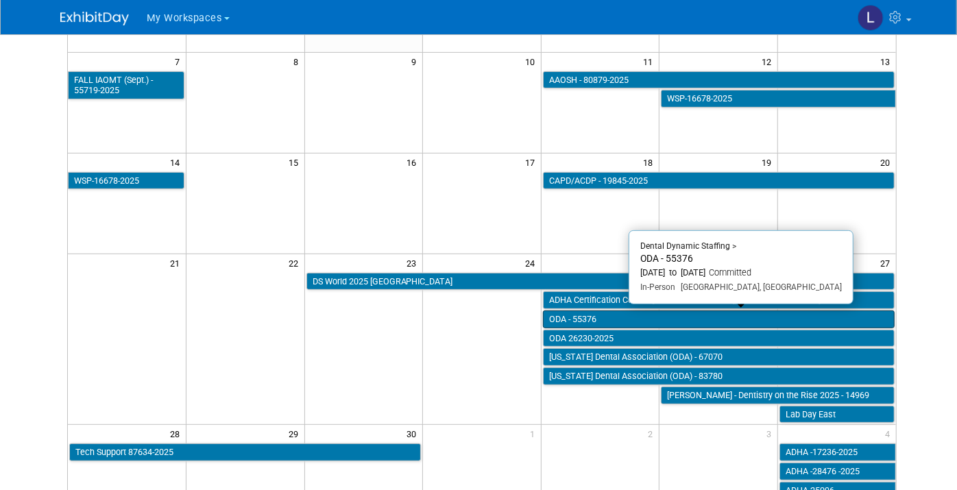
click at [568, 315] on link "ODA - 55376" at bounding box center [719, 320] width 352 height 18
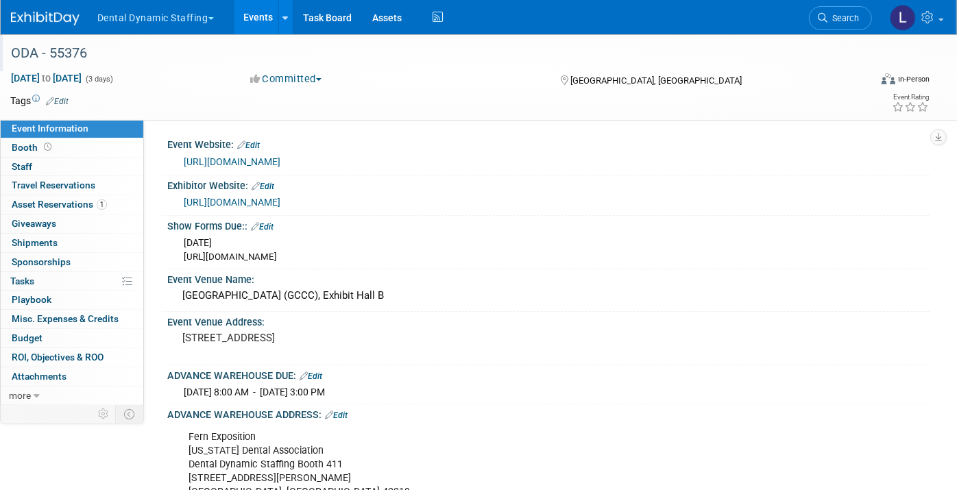
click at [110, 54] on div "ODA - 55376" at bounding box center [428, 53] width 845 height 25
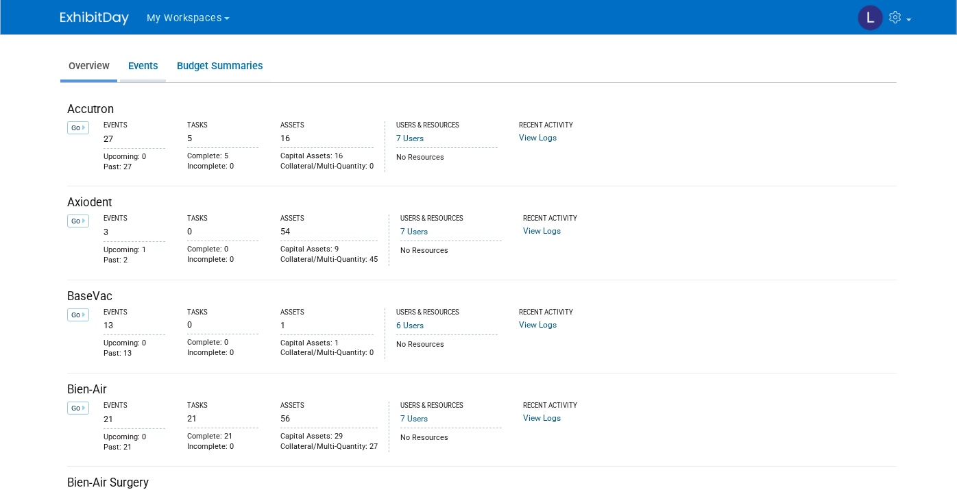
click at [126, 72] on link "Events" at bounding box center [143, 66] width 46 height 27
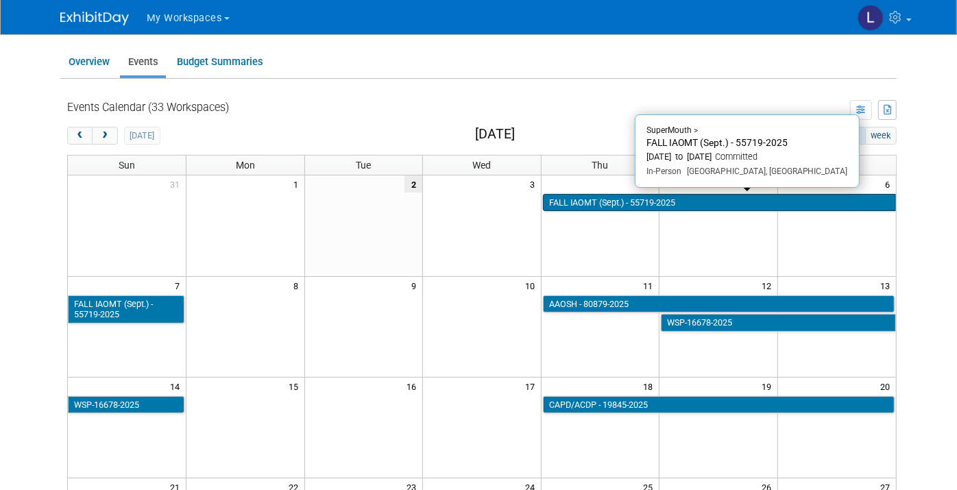
scroll to position [509, 0]
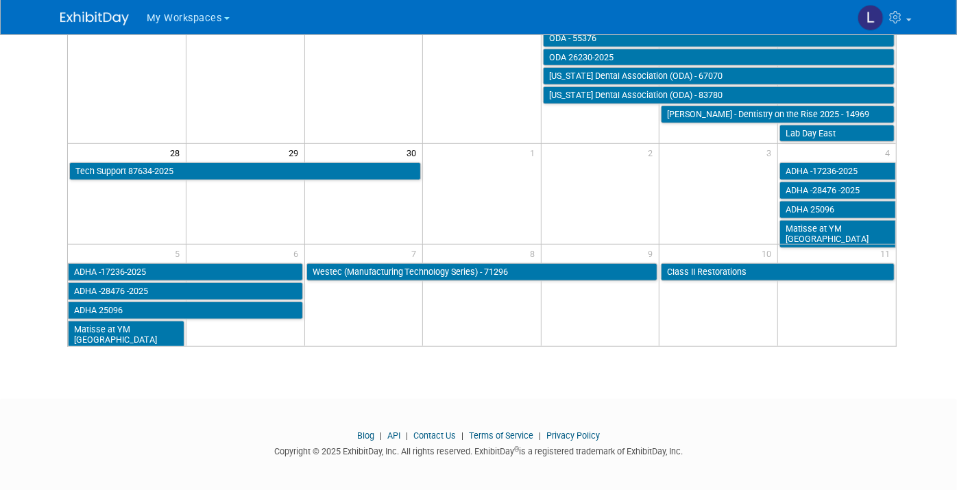
click at [365, 433] on link "Blog" at bounding box center [365, 436] width 17 height 10
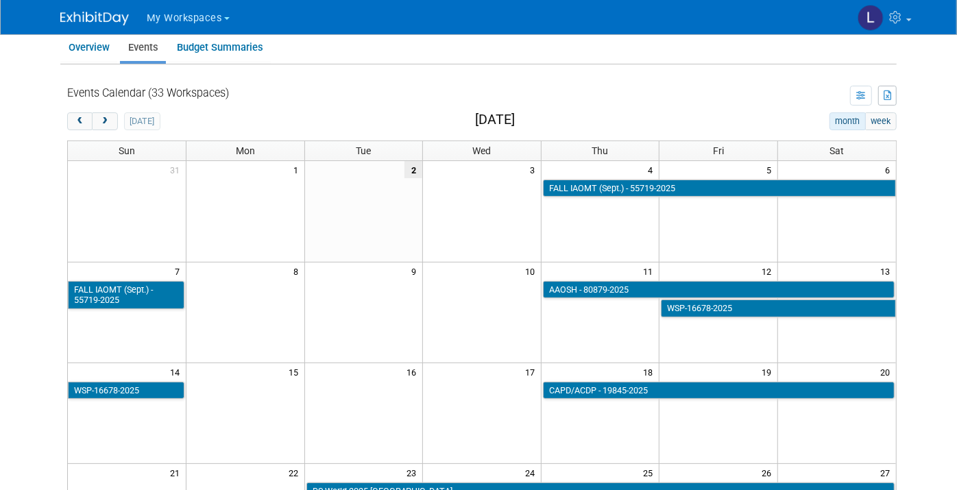
scroll to position [0, 0]
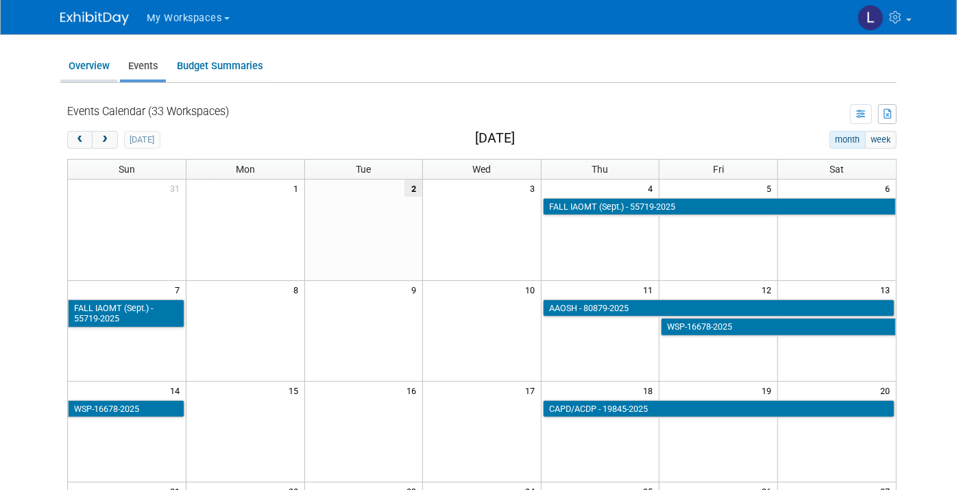
click at [72, 67] on link "Overview" at bounding box center [88, 66] width 57 height 27
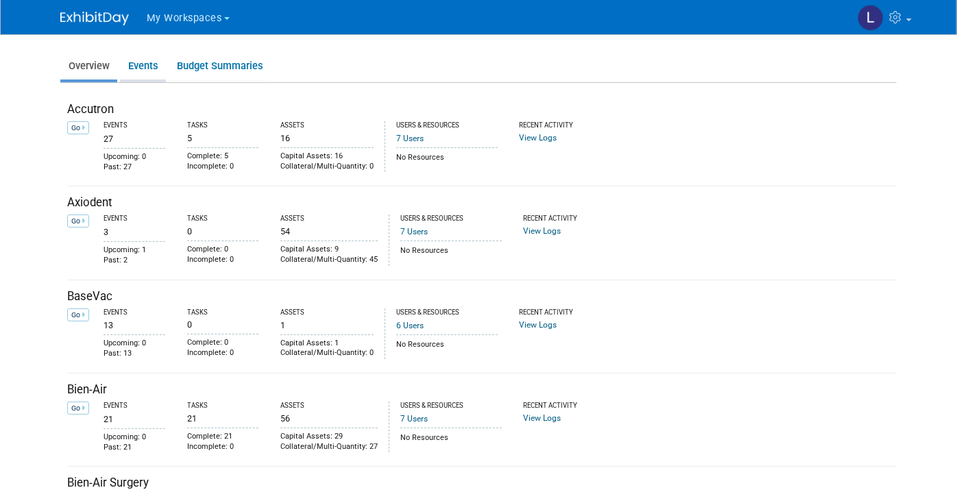
click at [133, 59] on link "Events" at bounding box center [143, 66] width 46 height 27
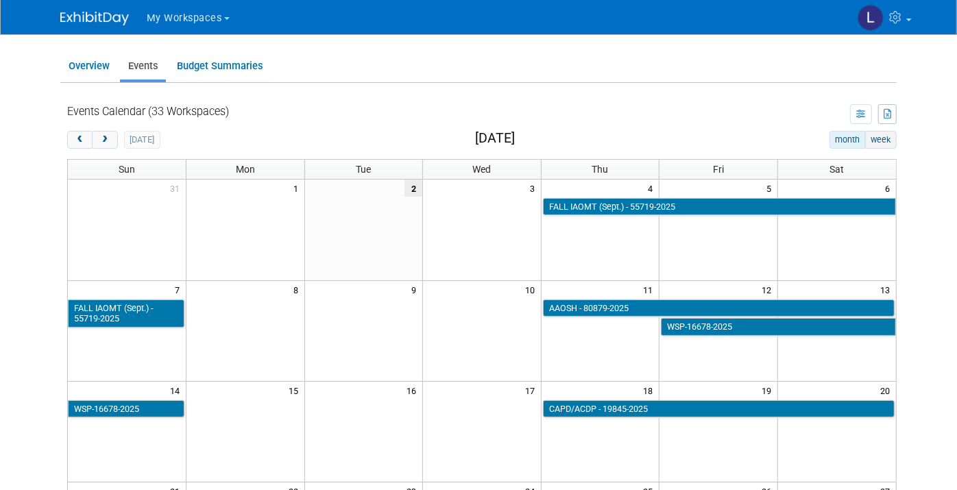
click at [889, 137] on button "week" at bounding box center [881, 140] width 32 height 18
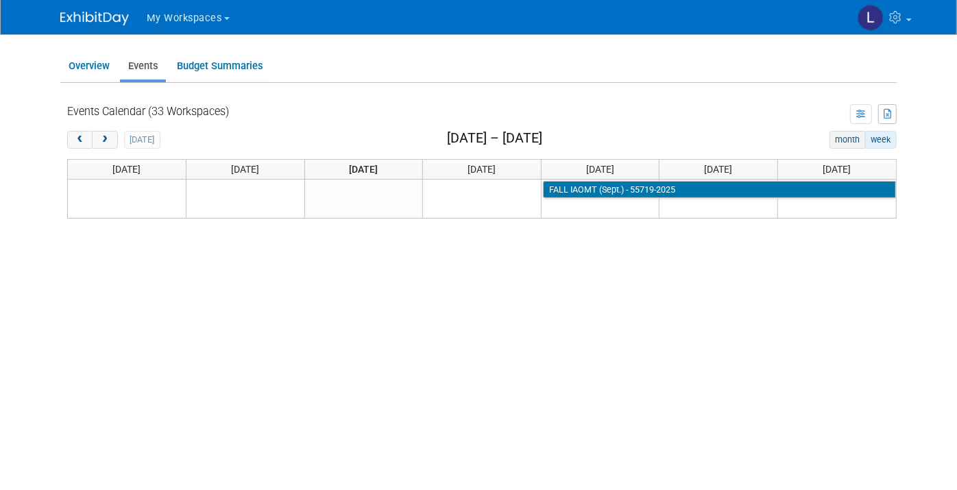
click at [850, 141] on button "month" at bounding box center [848, 140] width 36 height 18
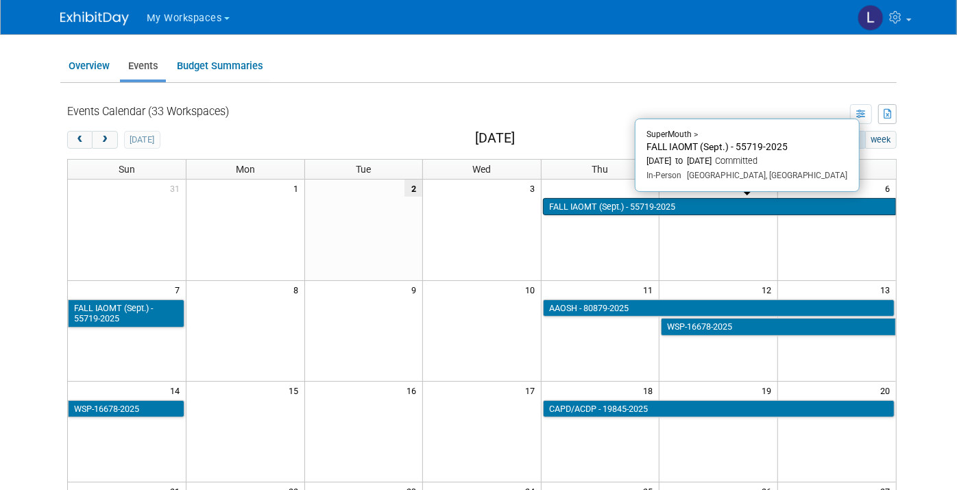
click at [587, 206] on link "FALL IAOMT (Sept.) - 55719-2025" at bounding box center [719, 207] width 353 height 18
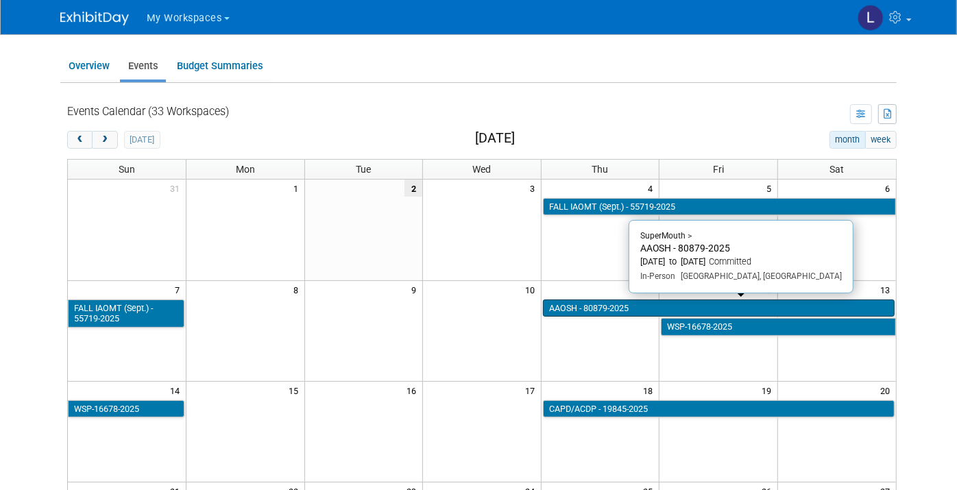
click at [591, 302] on link "AAOSH - 80879-2025" at bounding box center [719, 309] width 352 height 18
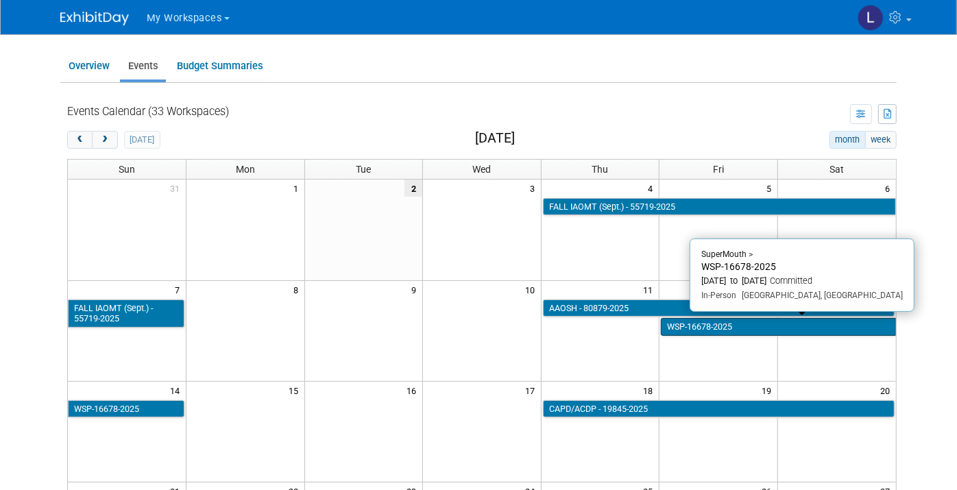
click at [684, 325] on link "WSP-16678-2025" at bounding box center [778, 327] width 235 height 18
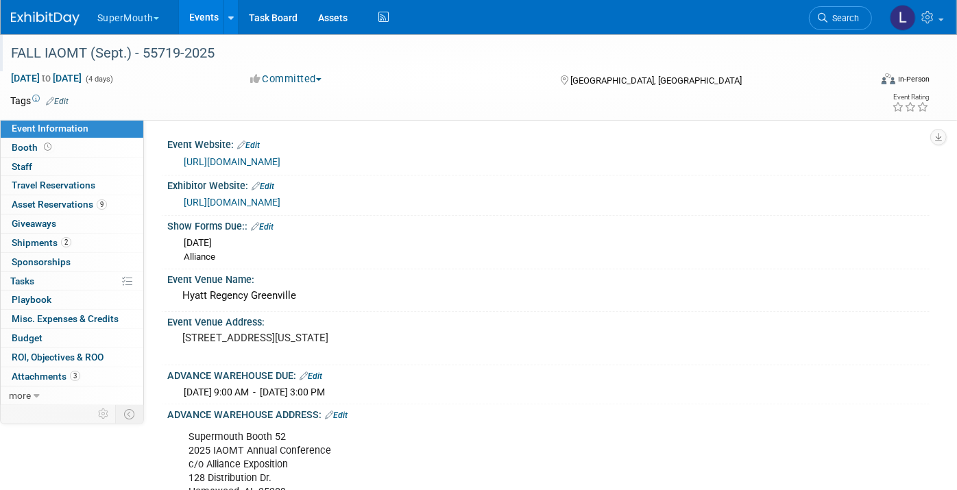
click at [278, 56] on div "FALL IAOMT (Sept.) - 55719-2025" at bounding box center [428, 53] width 845 height 25
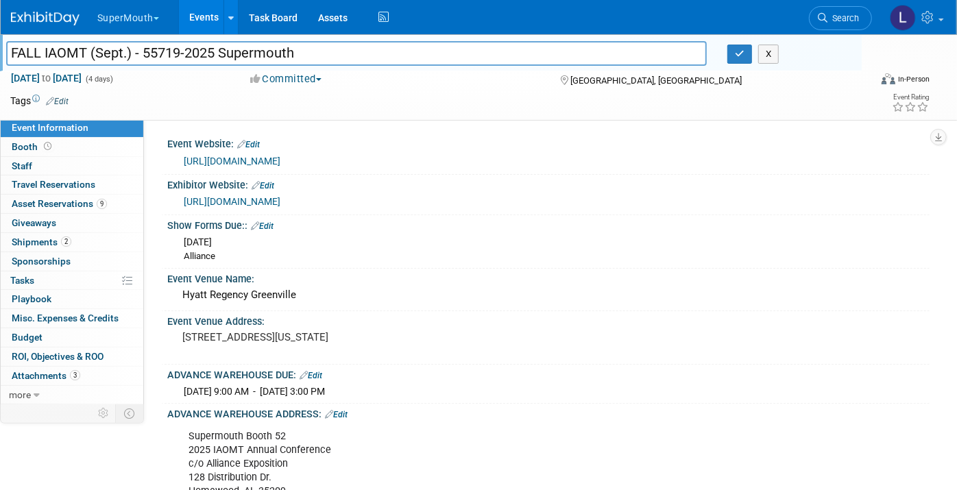
drag, startPoint x: 217, startPoint y: 53, endPoint x: 339, endPoint y: 54, distance: 122.1
click at [339, 53] on input "FALL IAOMT (Sept.) - 55719-2025 Supermouth" at bounding box center [356, 53] width 701 height 24
type input "FALL IAOMT (Sept.) - 55719-2025 Supermouth"
click at [732, 60] on button "button" at bounding box center [740, 54] width 25 height 19
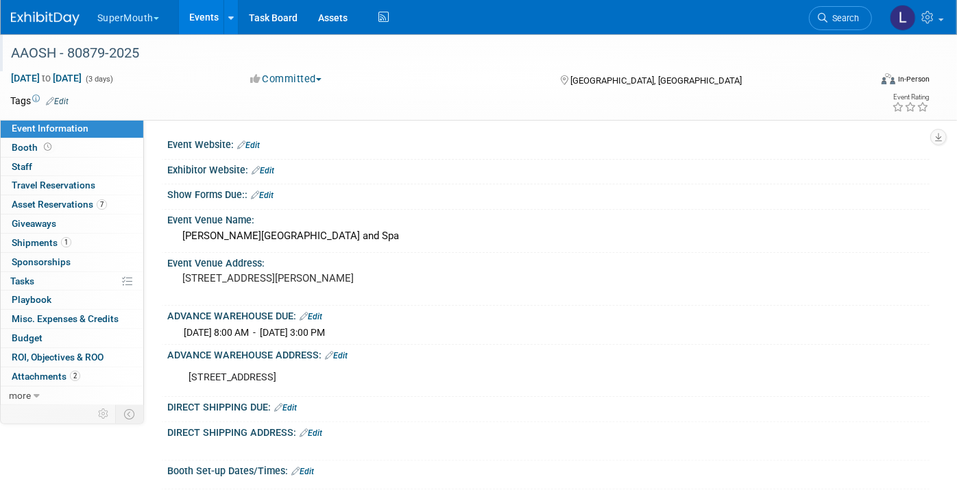
click at [211, 56] on div "AAOSH - 80879-2025" at bounding box center [428, 53] width 845 height 25
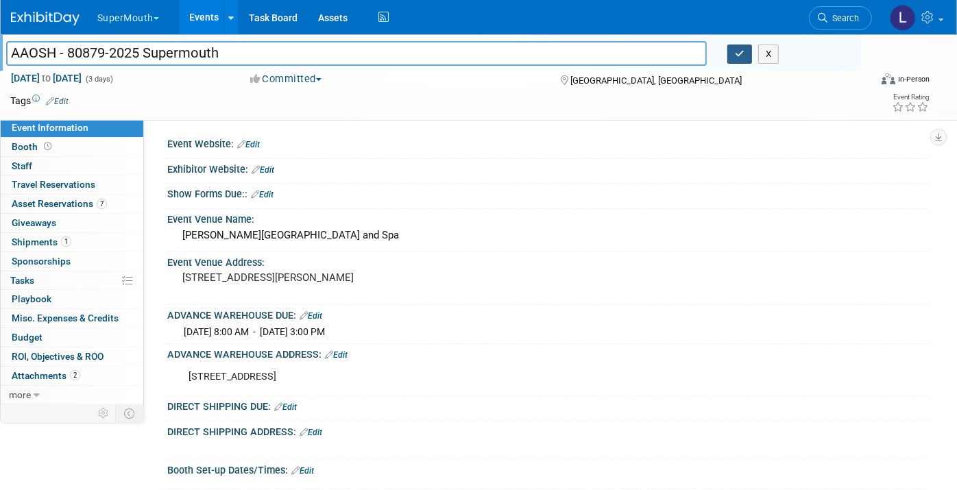
type input "AAOSH - 80879-2025 Supermouth"
click at [732, 51] on button "button" at bounding box center [740, 54] width 25 height 19
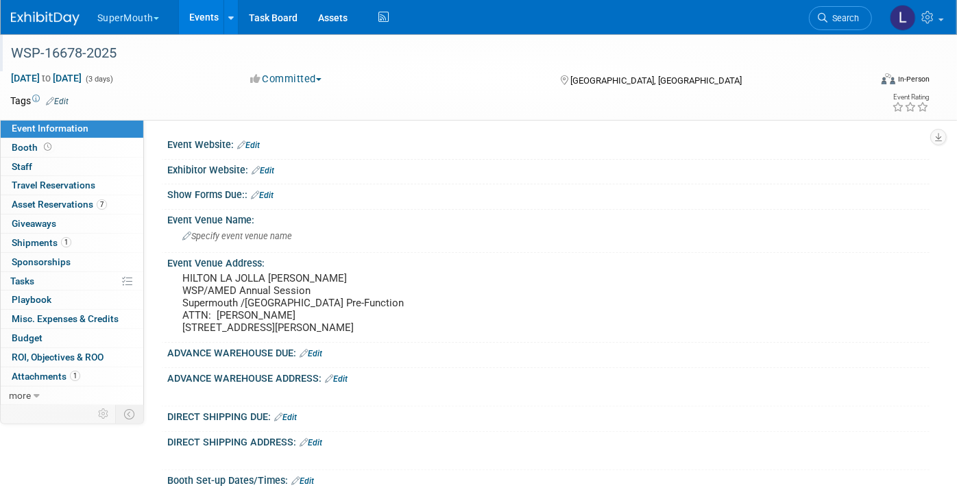
click at [180, 55] on div "WSP-16678-2025" at bounding box center [428, 53] width 845 height 25
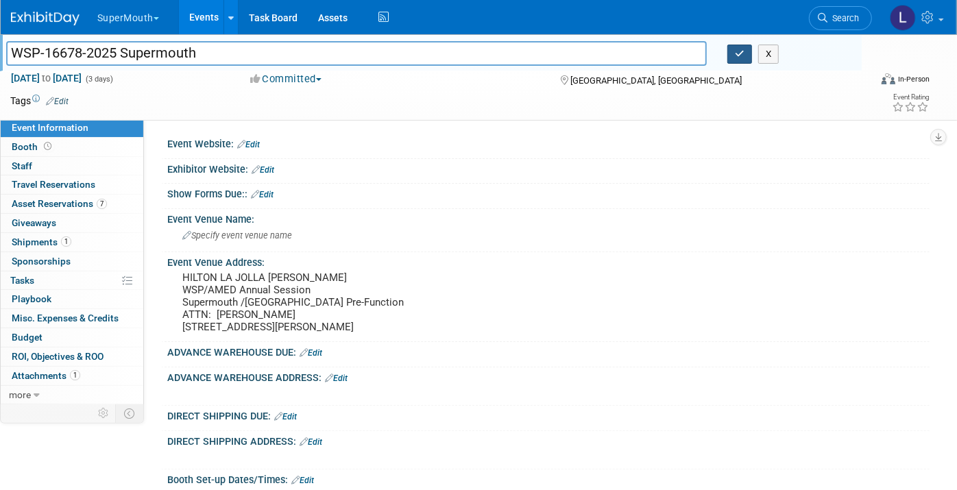
type input "WSP-16678-2025 Supermouth"
click at [741, 57] on icon "button" at bounding box center [740, 53] width 10 height 9
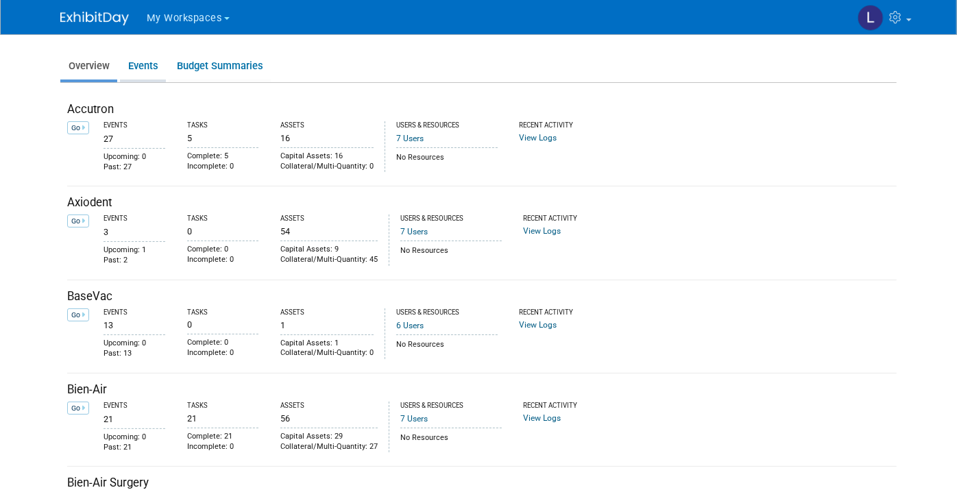
click at [132, 70] on link "Events" at bounding box center [143, 66] width 46 height 27
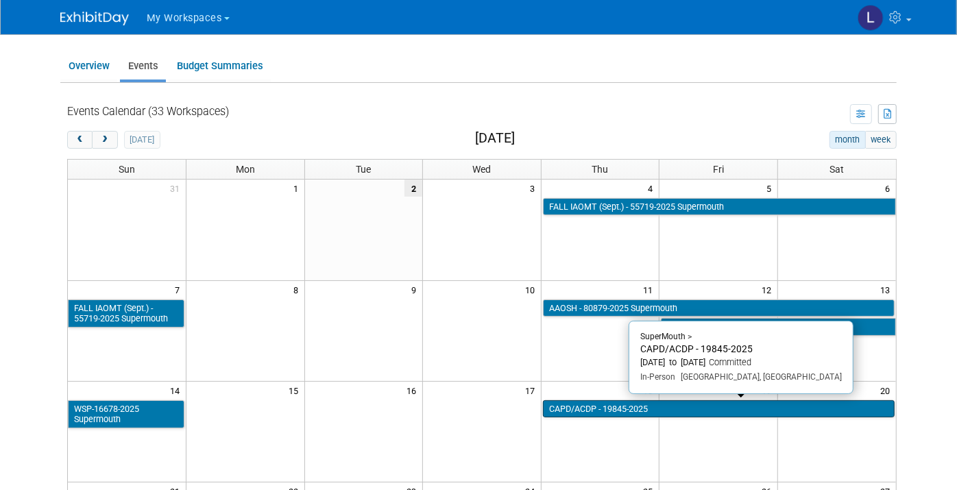
click at [566, 407] on link "CAPD/ACDP - 19845-2025" at bounding box center [719, 409] width 352 height 18
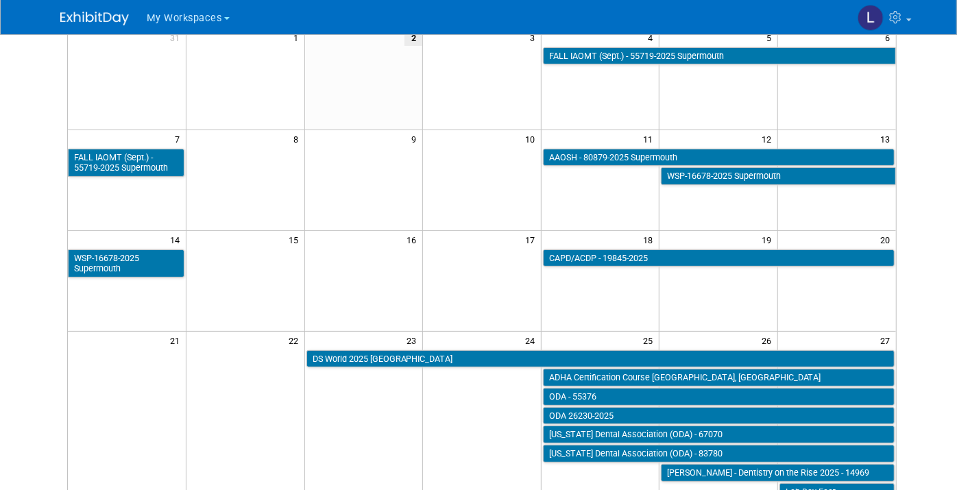
scroll to position [152, 0]
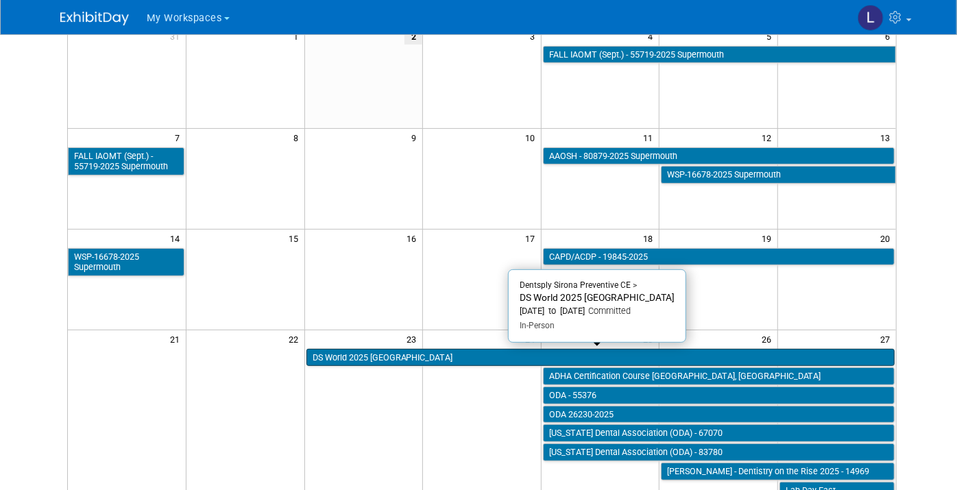
click at [386, 357] on link "DS World 2025 Las Vegas" at bounding box center [601, 358] width 588 height 18
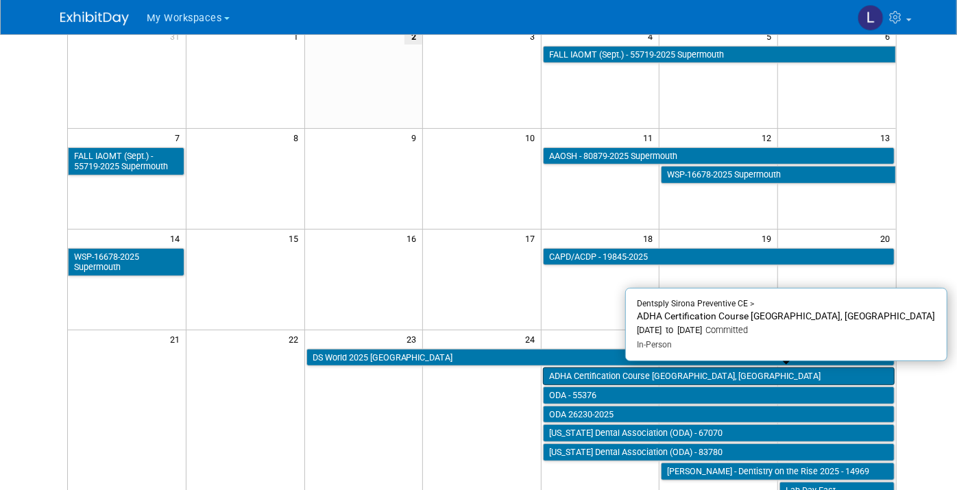
click at [603, 377] on link "ADHA Certification Course Las Vegas, NV" at bounding box center [719, 377] width 352 height 18
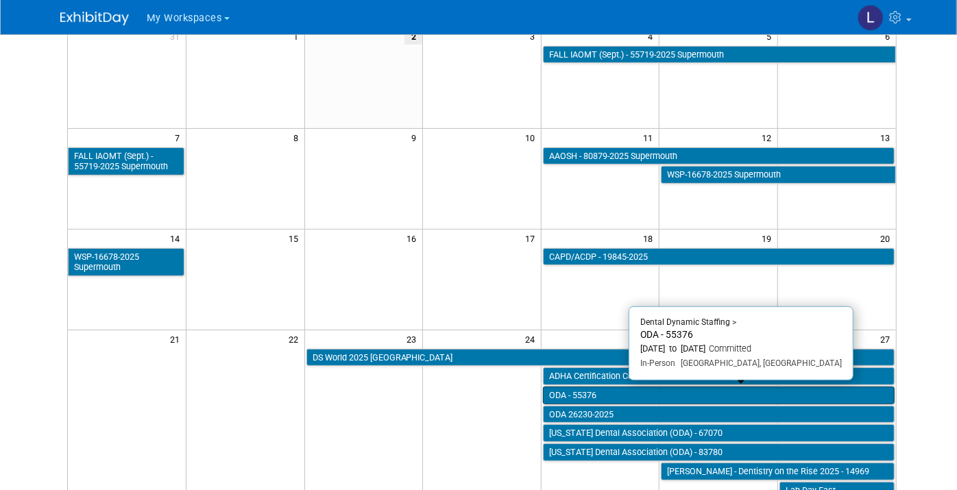
click at [568, 392] on link "ODA - 55376" at bounding box center [719, 396] width 352 height 18
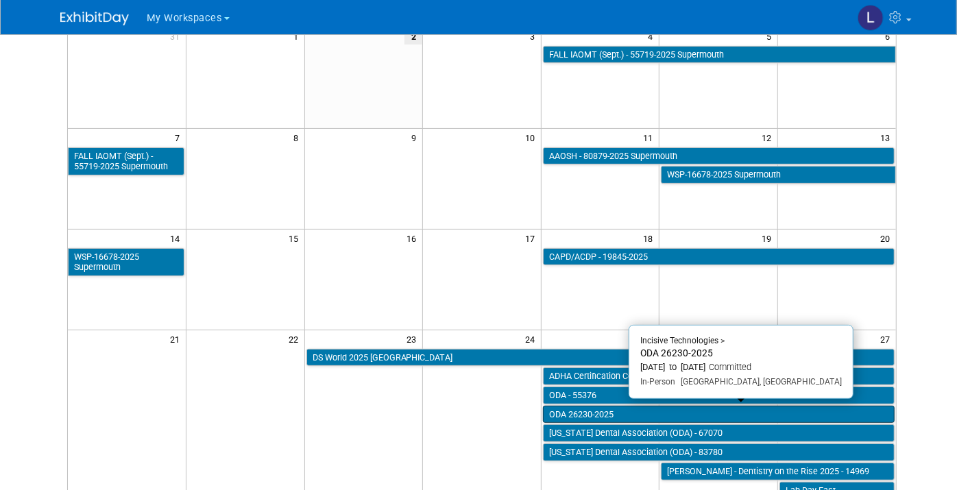
click at [590, 407] on link "ODA 26230-2025" at bounding box center [719, 415] width 352 height 18
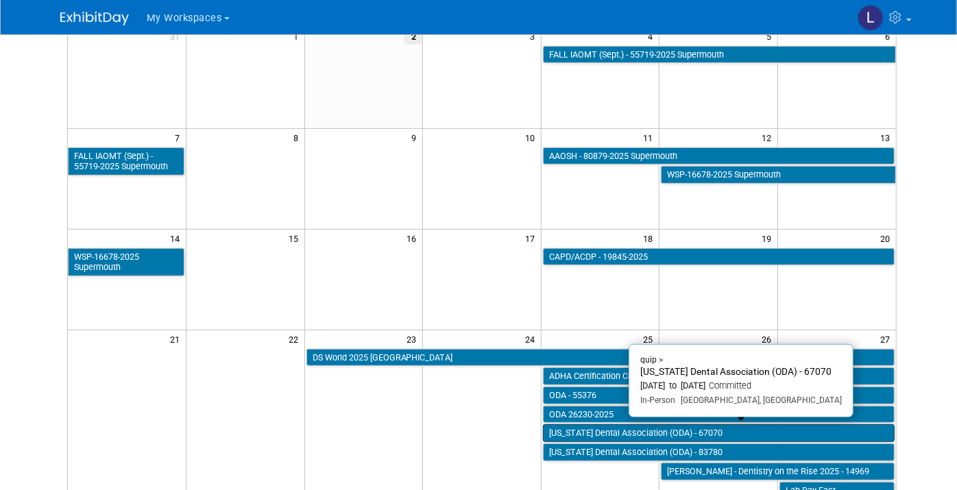
click at [593, 431] on link "Ohio Dental Association (ODA) - 67070" at bounding box center [719, 433] width 352 height 18
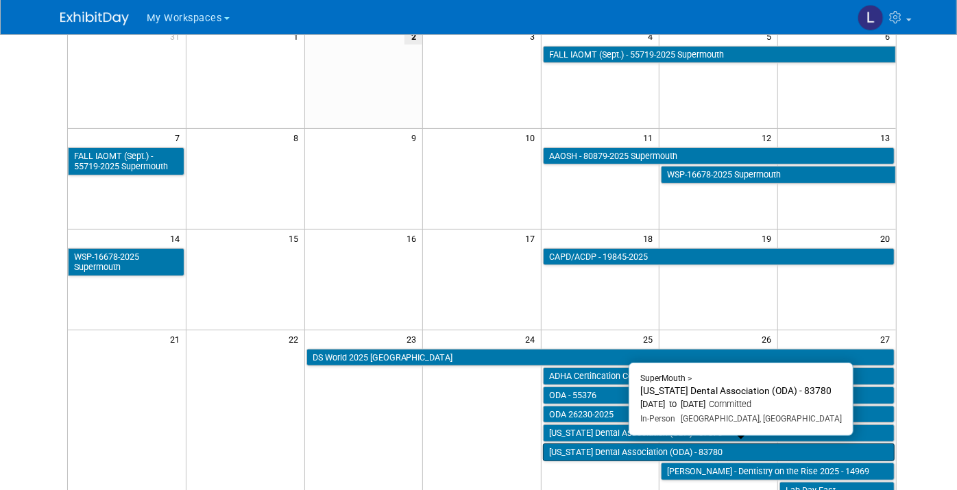
click at [575, 444] on link "Ohio Dental Association (ODA) - 83780" at bounding box center [719, 453] width 352 height 18
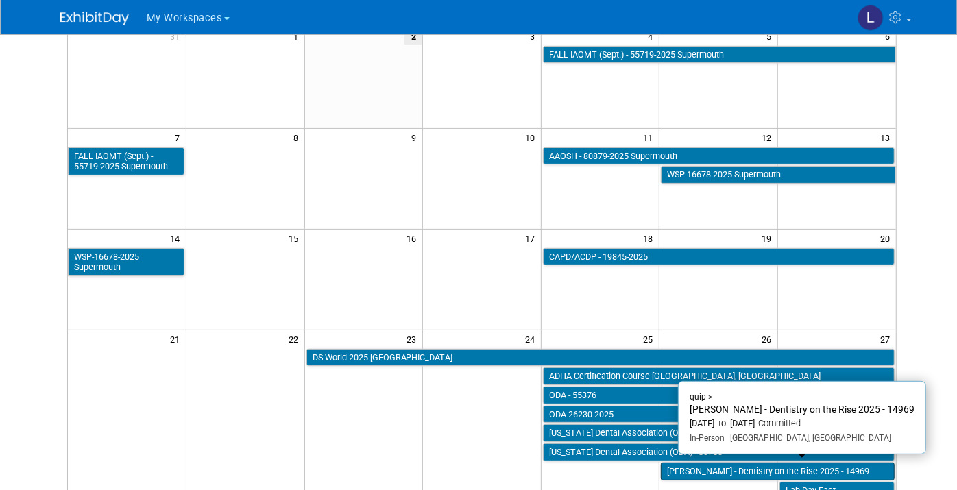
click at [688, 468] on link "Glidewell - Dentistry on the Rise 2025 - 14969" at bounding box center [778, 472] width 234 height 18
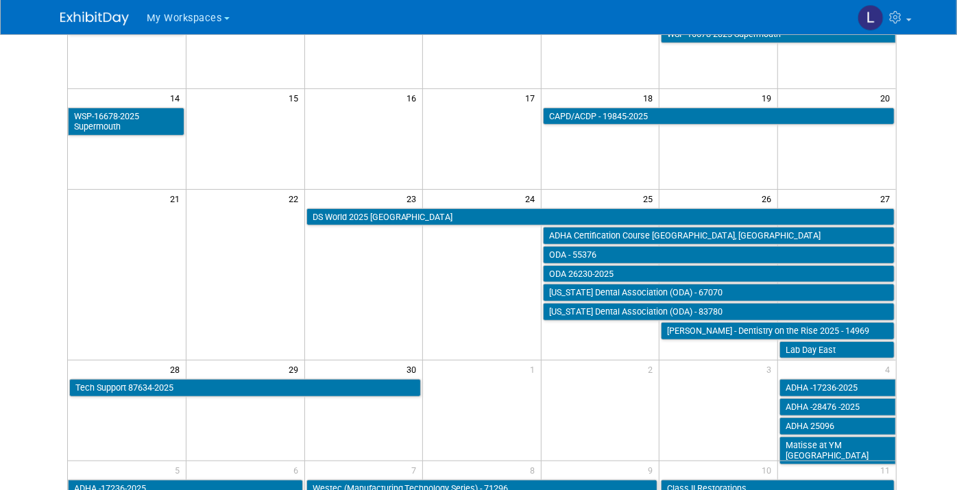
scroll to position [304, 0]
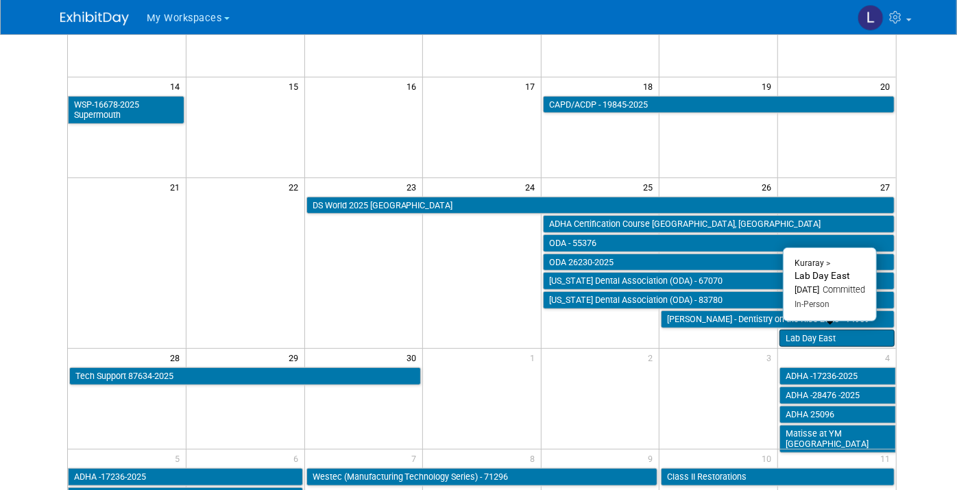
click at [828, 330] on link "Lab Day East" at bounding box center [837, 339] width 115 height 18
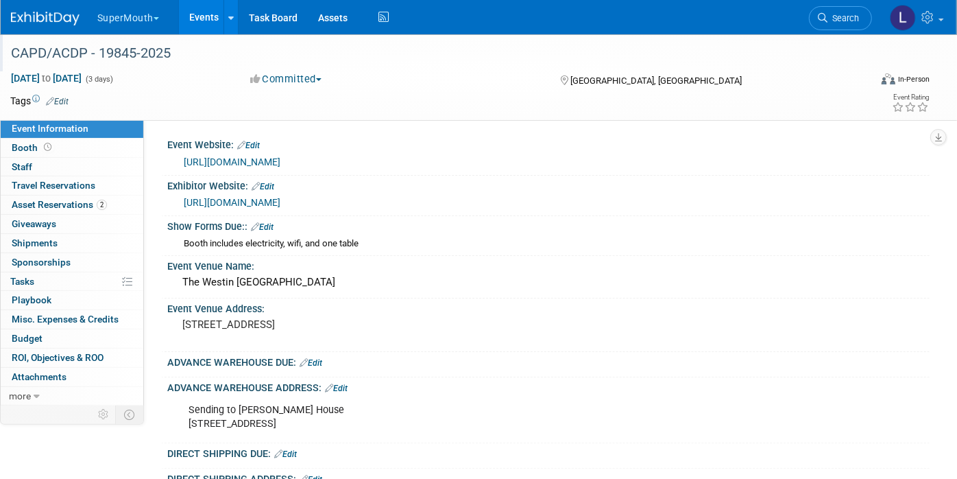
click at [229, 51] on div "CAPD/ACDP - 19845-2025" at bounding box center [428, 53] width 845 height 25
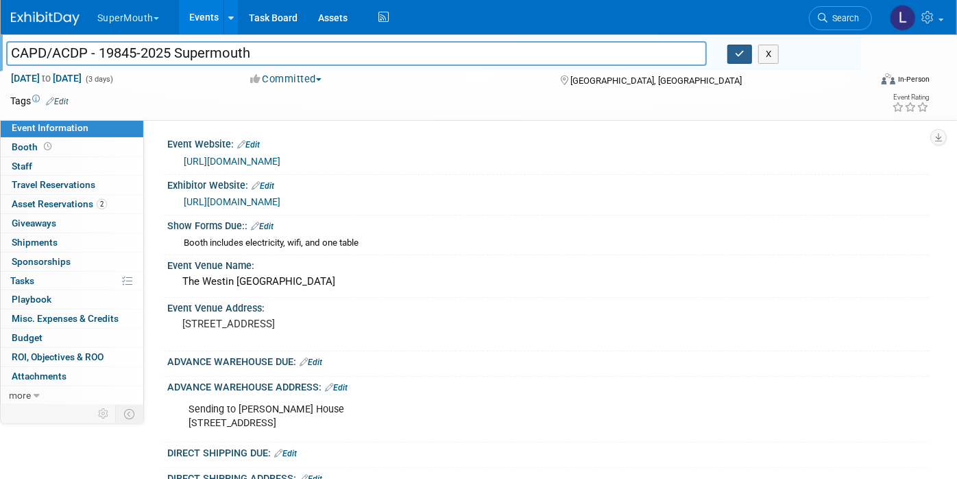
type input "CAPD/ACDP - 19845-2025 Supermouth"
click at [741, 52] on icon "button" at bounding box center [740, 53] width 10 height 9
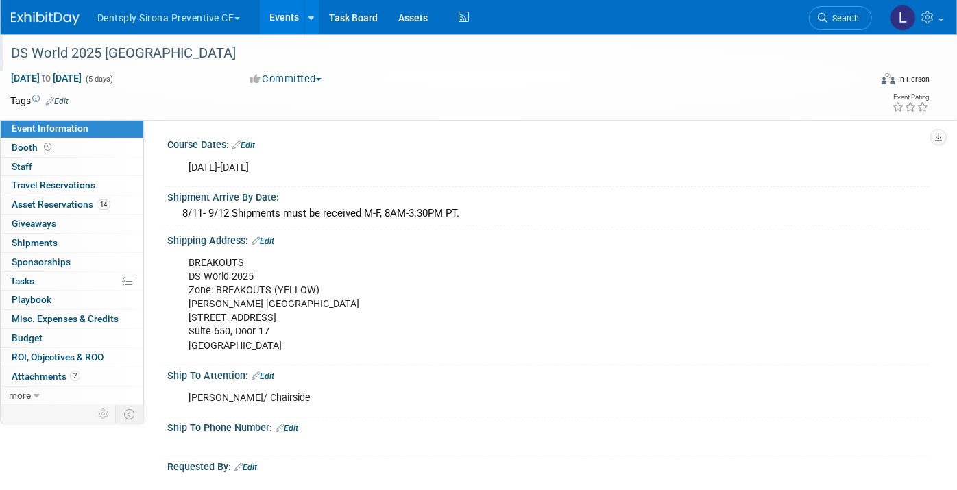
click at [218, 52] on div "DS World 2025 [GEOGRAPHIC_DATA]" at bounding box center [428, 53] width 845 height 25
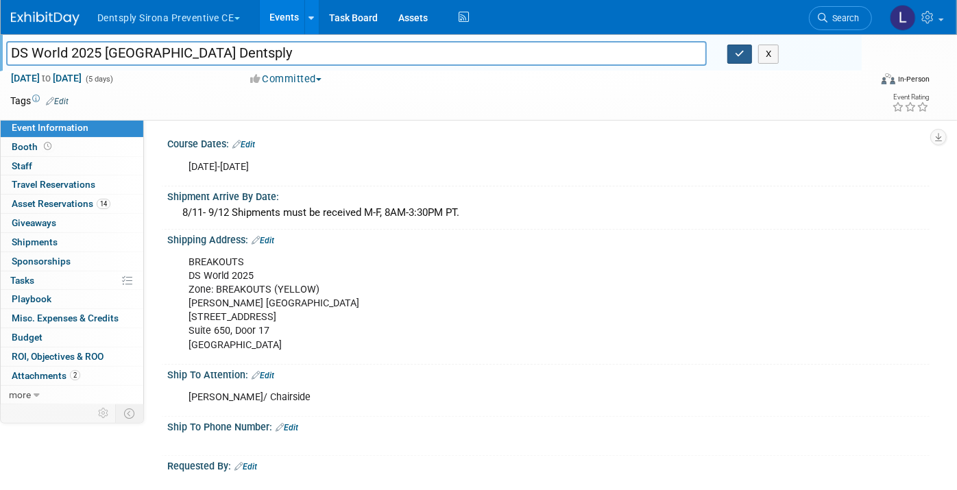
type input "DS World 2025 [GEOGRAPHIC_DATA] Dentsply"
click at [742, 56] on icon "button" at bounding box center [740, 53] width 10 height 9
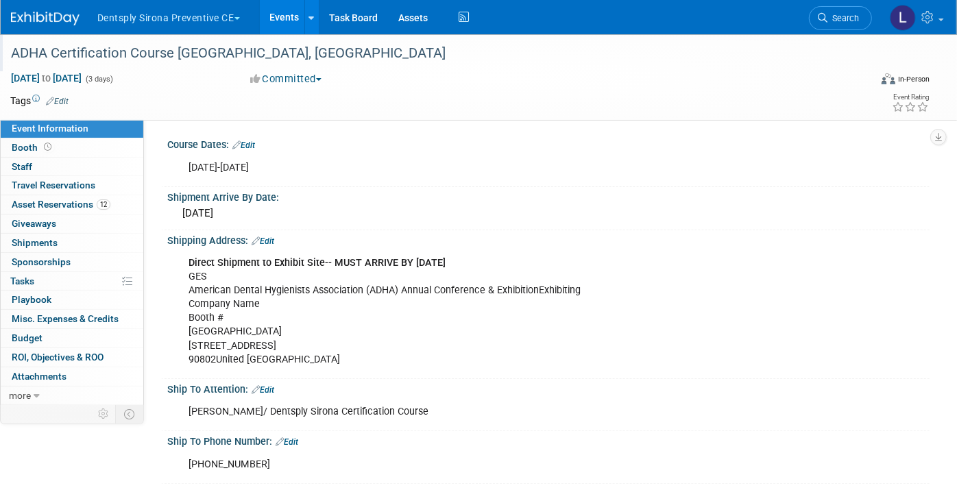
click at [293, 52] on div "ADHA Certification Course Las Vegas, NV" at bounding box center [428, 53] width 845 height 25
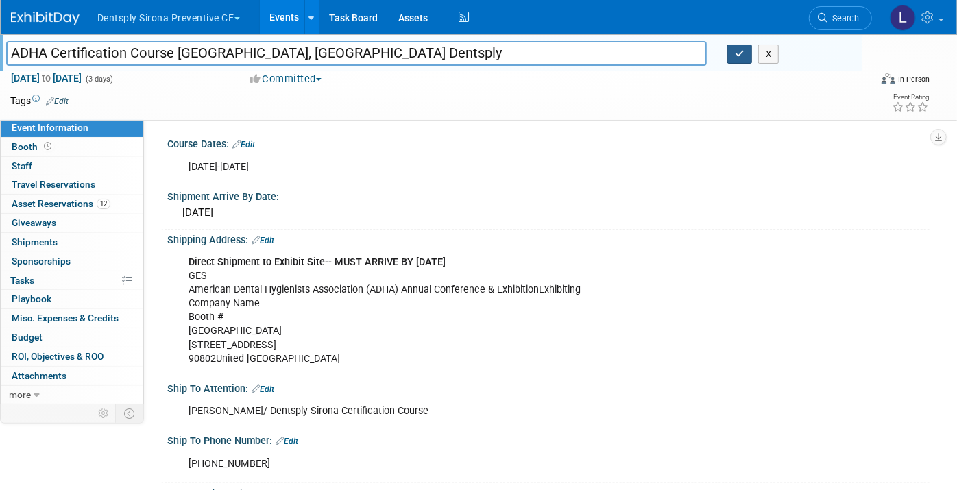
type input "ADHA Certification Course Las Vegas, NV Dentsply"
click at [743, 55] on icon "button" at bounding box center [740, 53] width 10 height 9
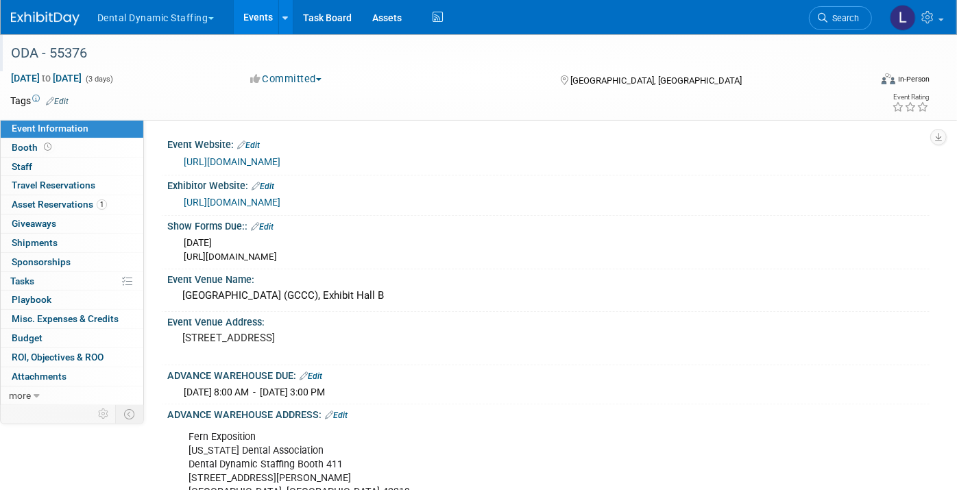
click at [133, 51] on div "ODA - 55376" at bounding box center [428, 53] width 845 height 25
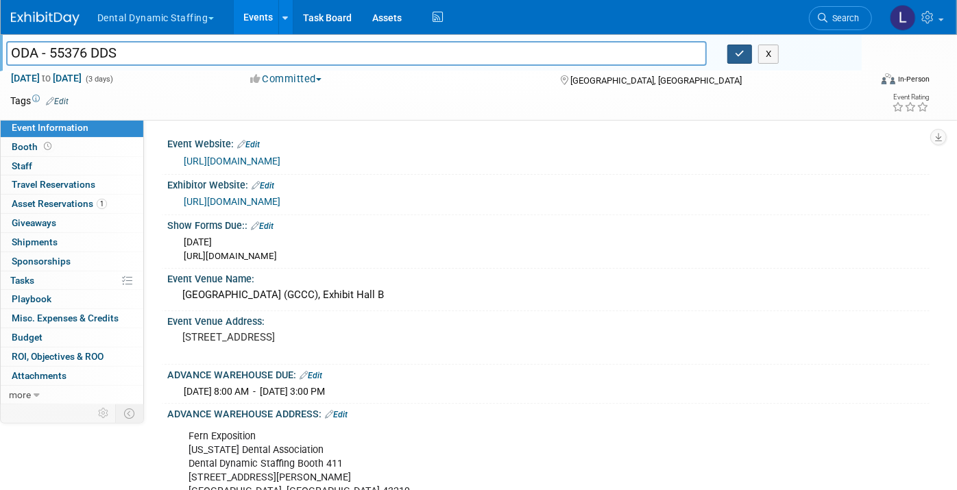
type input "ODA - 55376 DDS"
drag, startPoint x: 741, startPoint y: 56, endPoint x: 709, endPoint y: 102, distance: 55.7
click at [741, 56] on icon "button" at bounding box center [740, 53] width 10 height 9
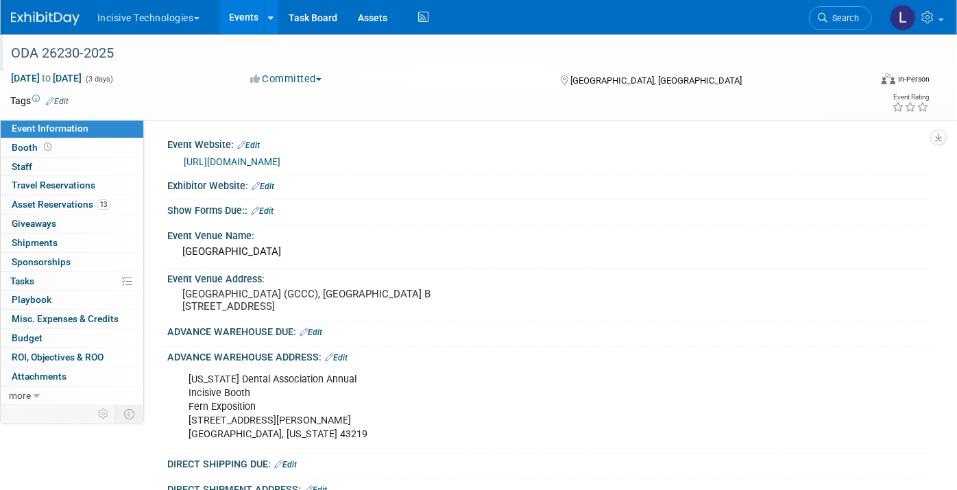
click at [156, 55] on div "ODA 26230-2025" at bounding box center [428, 53] width 845 height 25
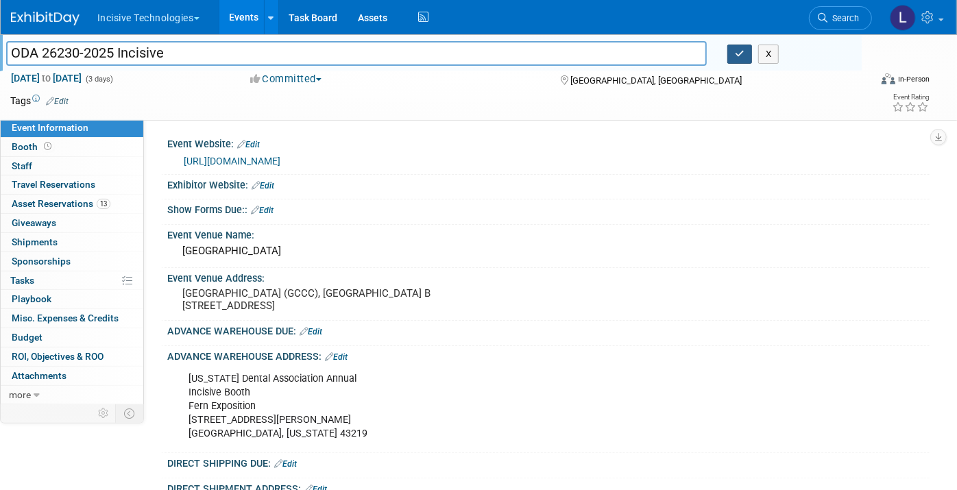
type input "ODA 26230-2025 Incisive"
click at [734, 54] on button "button" at bounding box center [740, 54] width 25 height 19
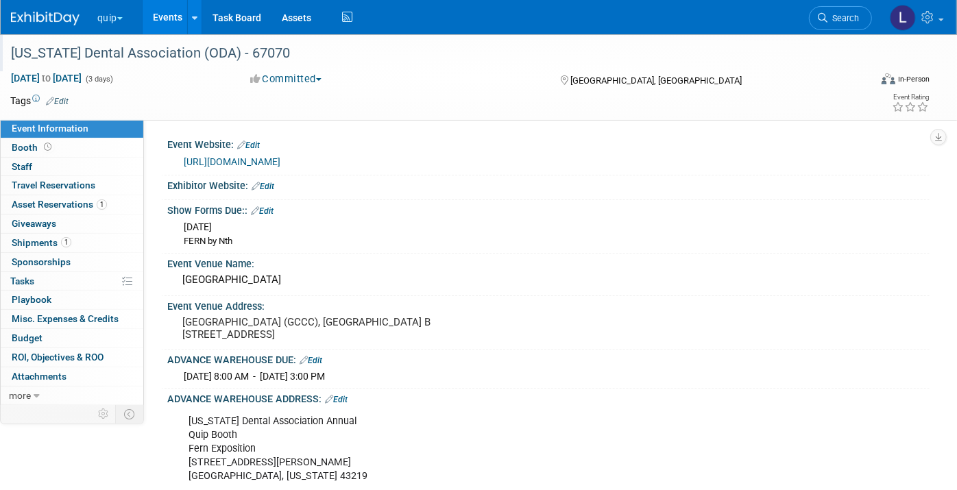
click at [309, 46] on div "[US_STATE] Dental Association (ODA) - 67070" at bounding box center [428, 53] width 845 height 25
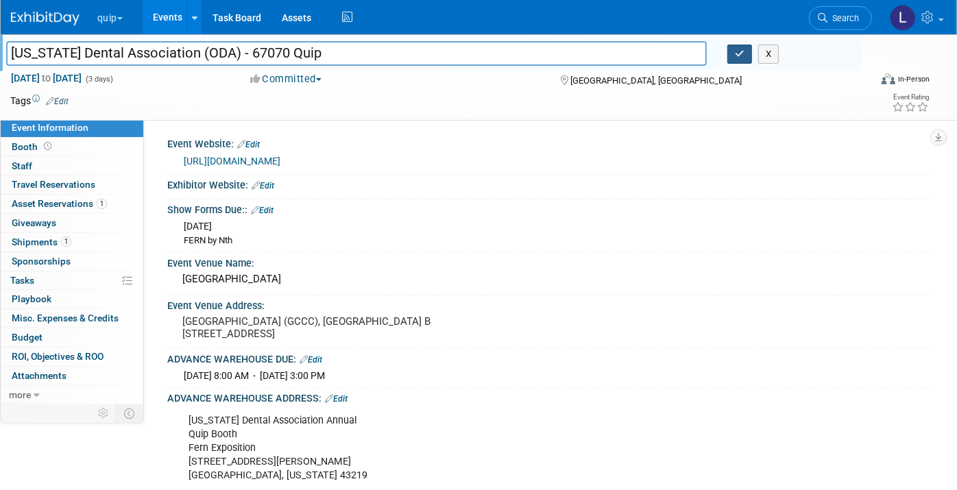
type input "Ohio Dental Association (ODA) - 67070 Quip"
drag, startPoint x: 743, startPoint y: 56, endPoint x: 695, endPoint y: 106, distance: 68.4
click at [742, 56] on icon "button" at bounding box center [740, 53] width 10 height 9
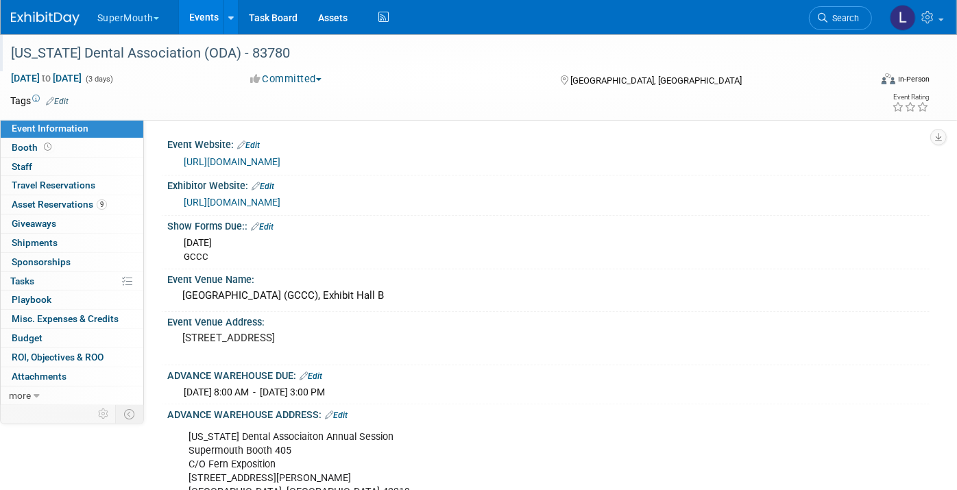
click at [291, 49] on div "Ohio Dental Association (ODA) - 83780" at bounding box center [428, 53] width 845 height 25
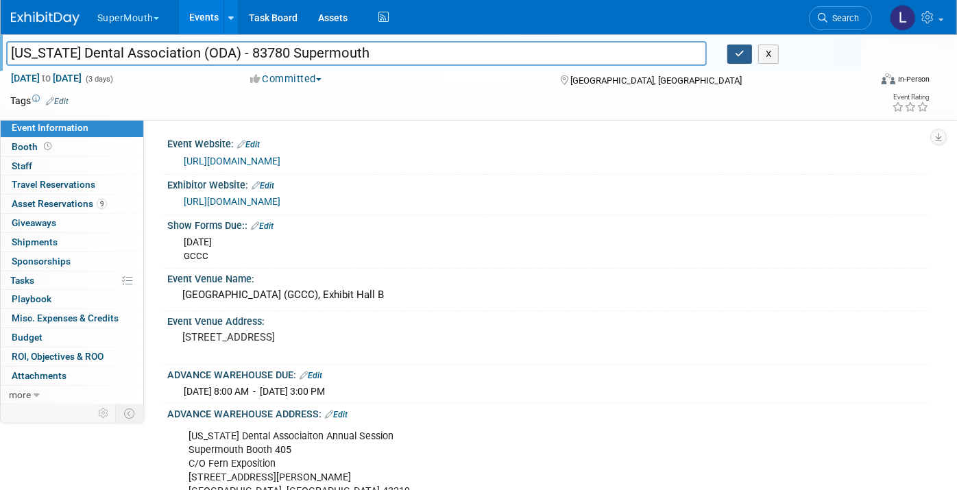
type input "Ohio Dental Association (ODA) - 83780 Supermouth"
click at [734, 53] on button "button" at bounding box center [740, 54] width 25 height 19
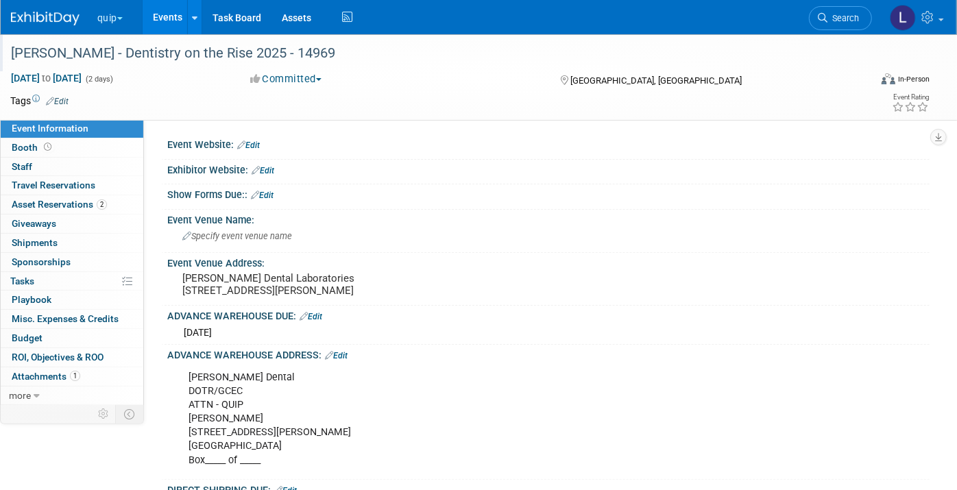
click at [352, 53] on div "Glidewell - Dentistry on the Rise 2025 - 14969" at bounding box center [428, 53] width 845 height 25
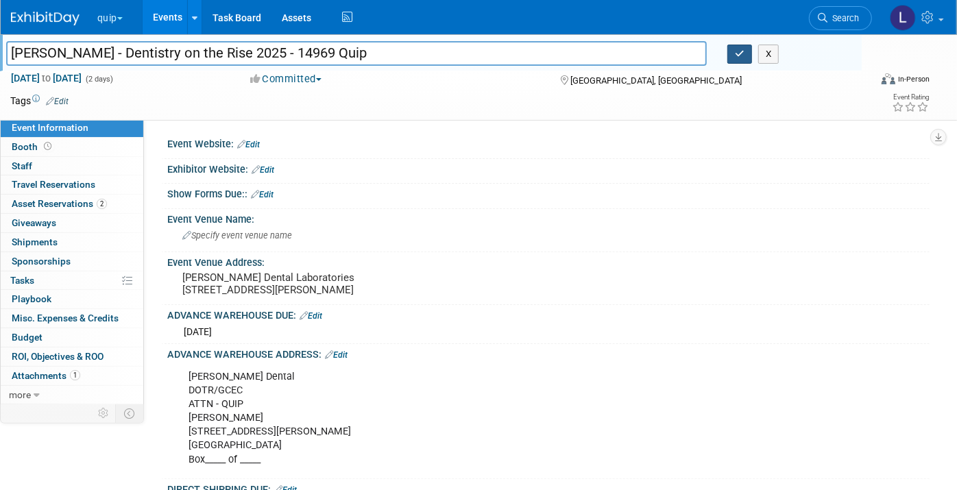
type input "Glidewell - Dentistry on the Rise 2025 - 14969 Quip"
click at [737, 56] on icon "button" at bounding box center [740, 53] width 10 height 9
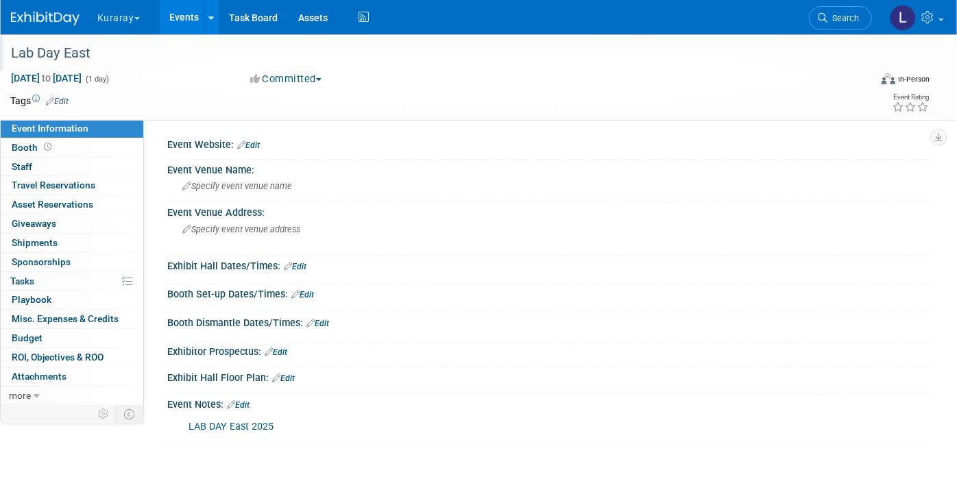
click at [208, 56] on div "Lab Day East" at bounding box center [428, 53] width 845 height 25
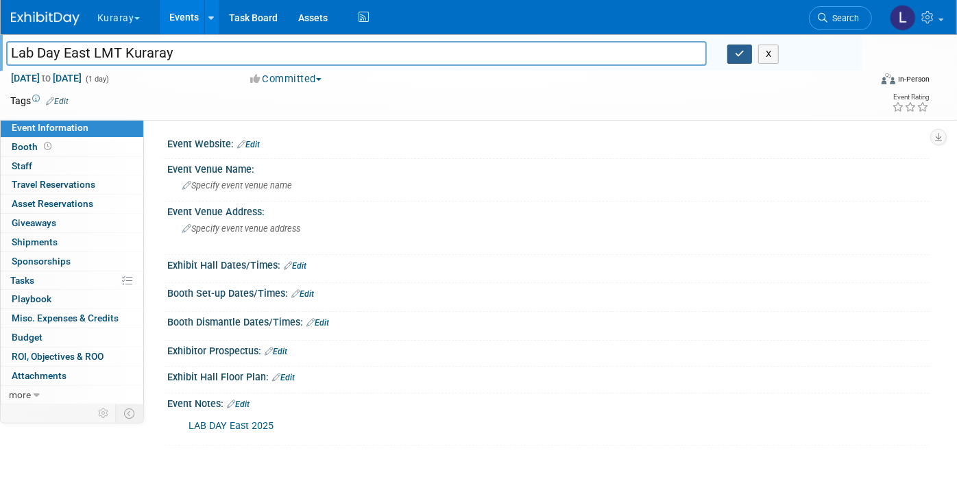
type input "Lab Day East LMT Kuraray"
drag, startPoint x: 746, startPoint y: 54, endPoint x: 738, endPoint y: 56, distance: 7.8
click at [746, 54] on button "button" at bounding box center [740, 54] width 25 height 19
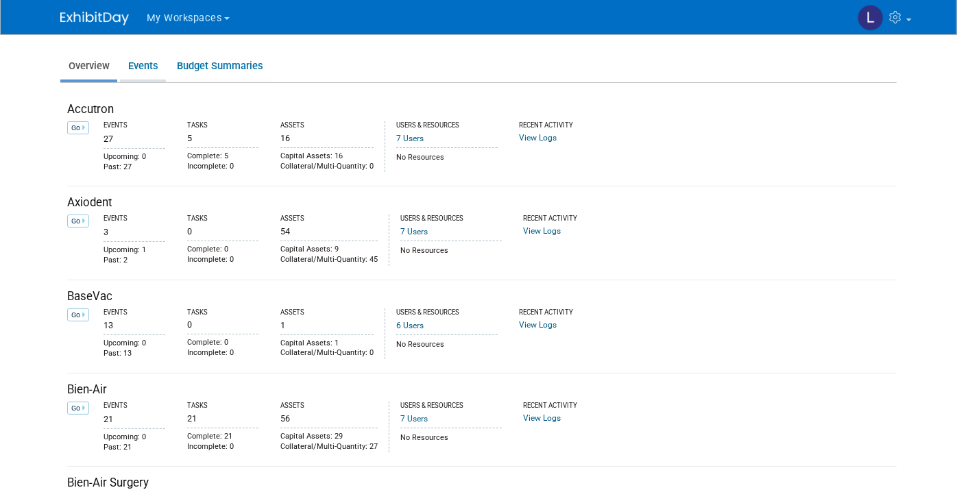
click at [139, 64] on link "Events" at bounding box center [143, 66] width 46 height 27
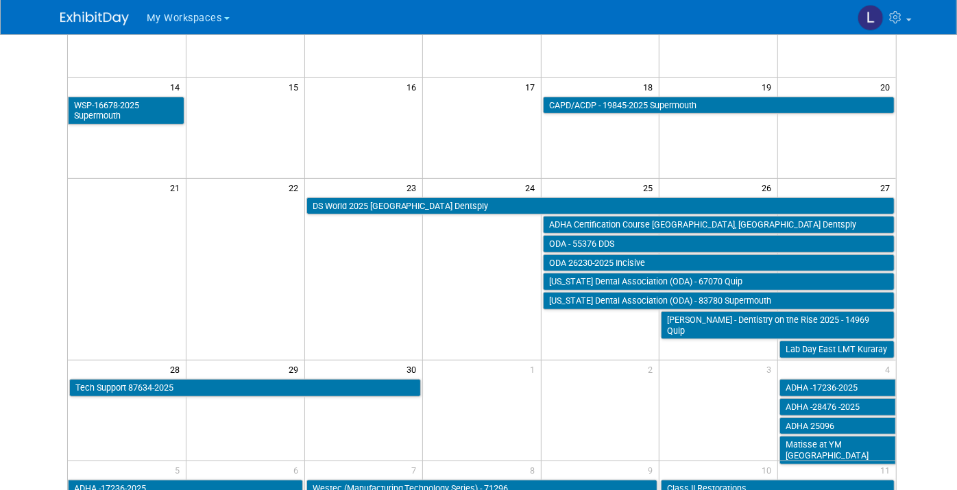
scroll to position [304, 0]
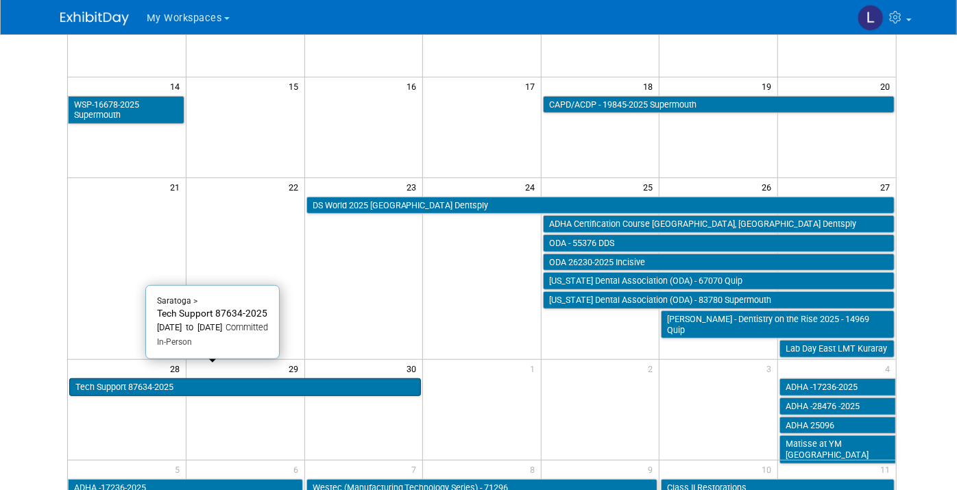
click at [85, 379] on link "Tech Support 87634-2025" at bounding box center [245, 388] width 352 height 18
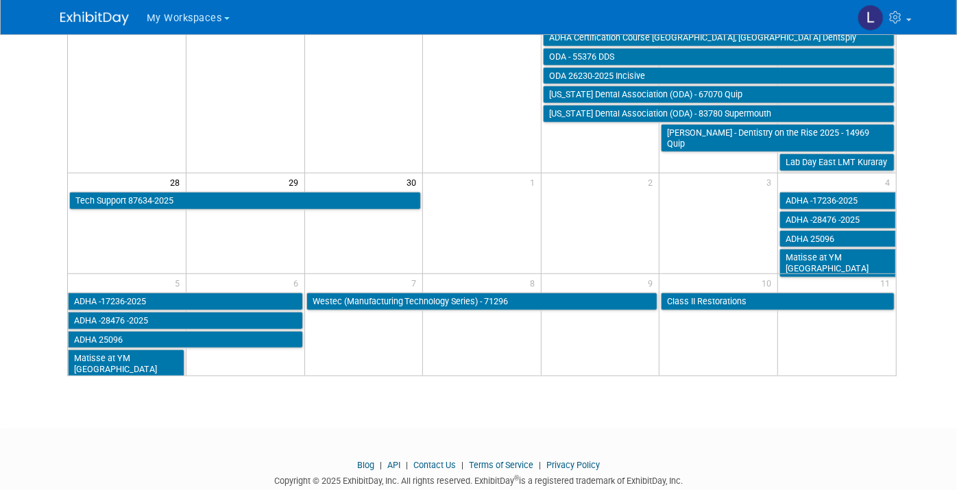
scroll to position [509, 0]
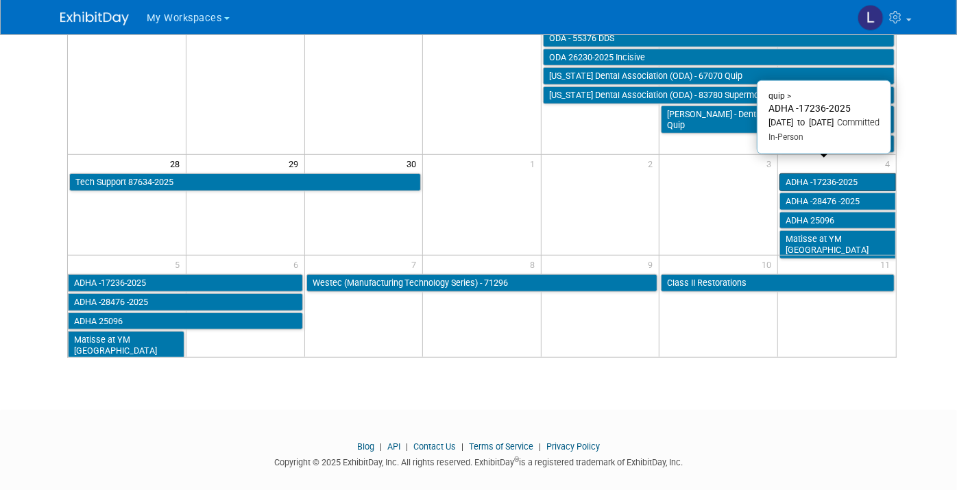
click at [818, 173] on link "ADHA -17236-2025" at bounding box center [838, 182] width 117 height 18
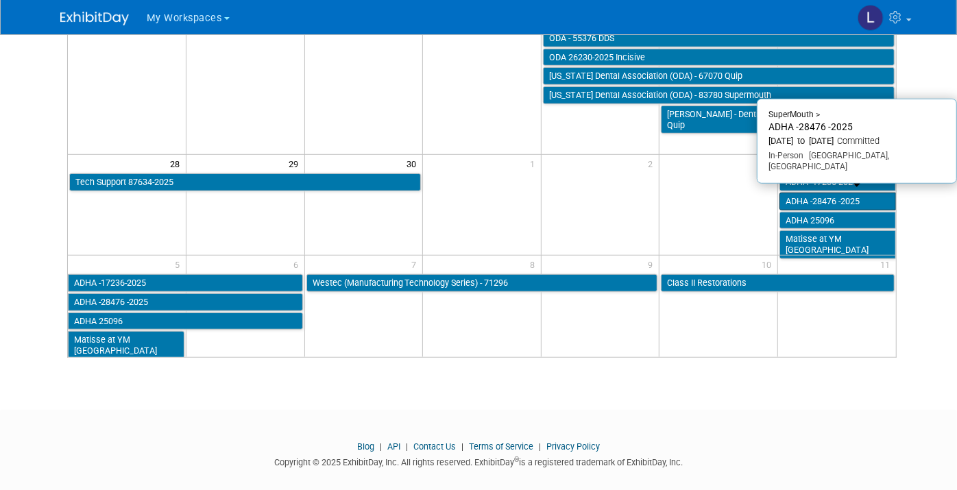
click at [815, 193] on link "ADHA -28476 -2025" at bounding box center [838, 202] width 117 height 18
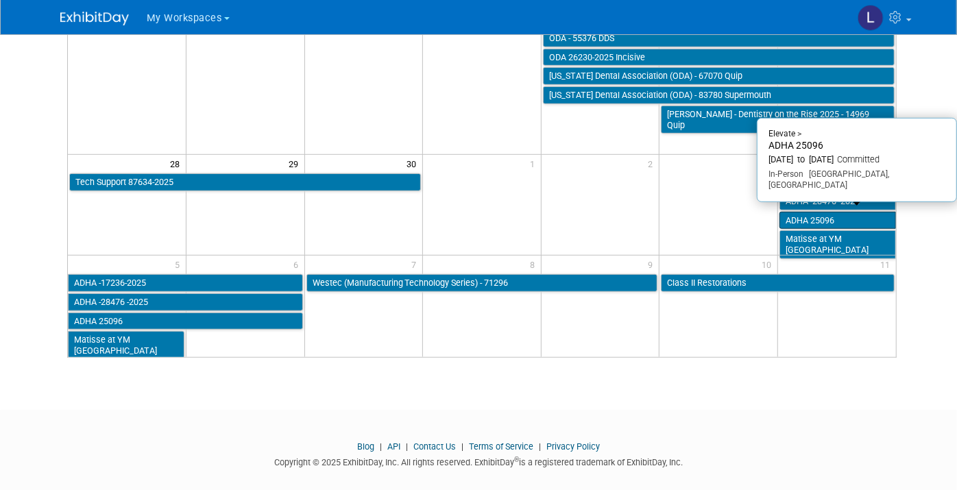
click at [811, 212] on link "ADHA 25096" at bounding box center [838, 221] width 117 height 18
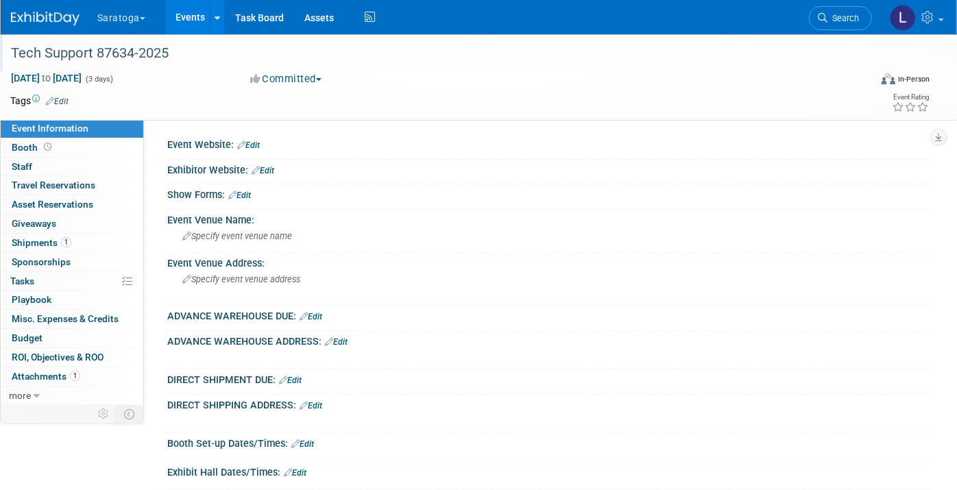
click at [231, 58] on div "Tech Support 87634-2025" at bounding box center [428, 53] width 845 height 25
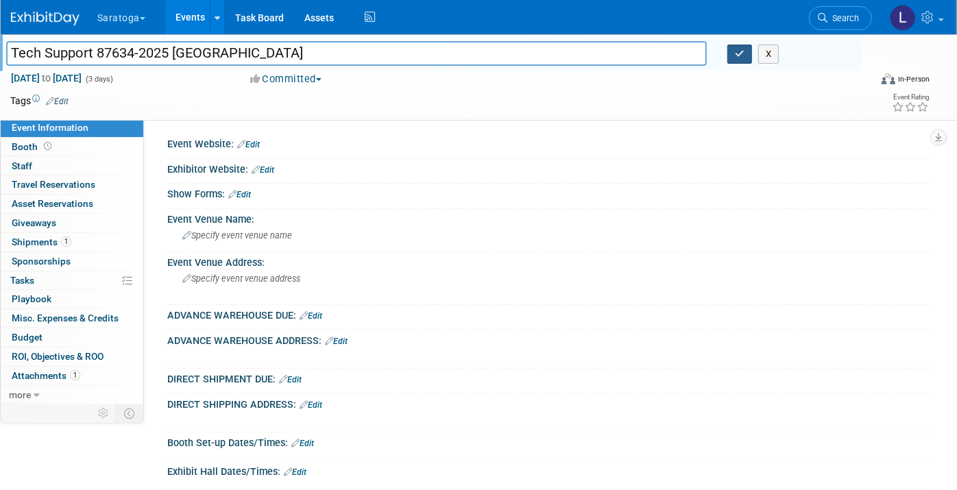
type input "Tech Support 87634-2025 Saratoga"
click at [732, 54] on button "button" at bounding box center [740, 54] width 25 height 19
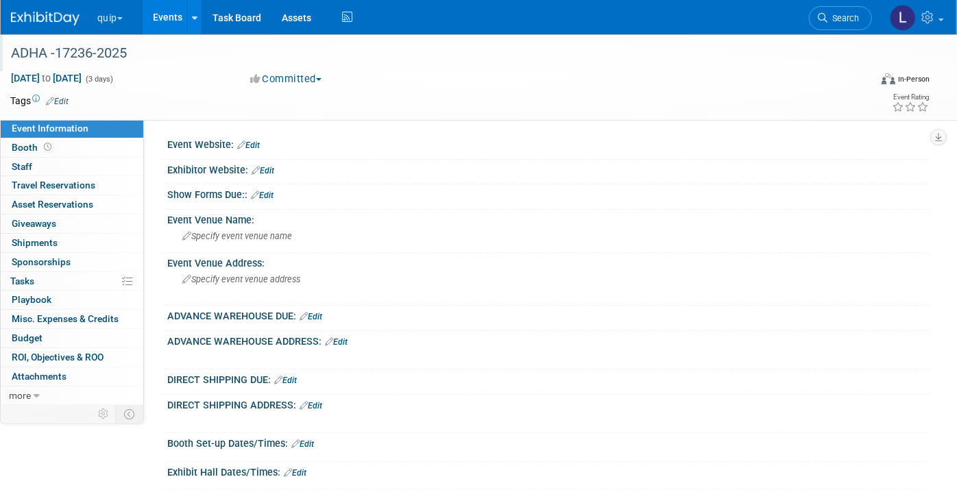
click at [193, 54] on div "ADHA -17236-2025" at bounding box center [428, 53] width 845 height 25
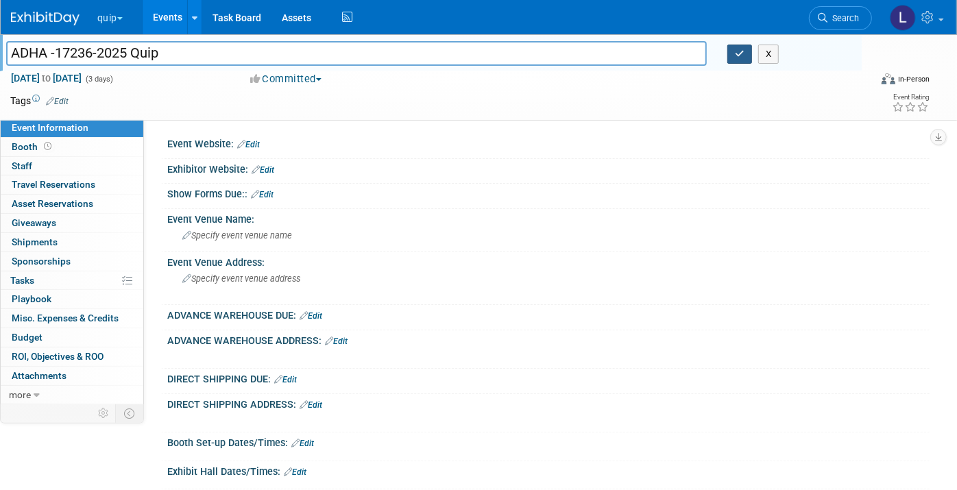
type input "ADHA -17236-2025 Quip"
drag, startPoint x: 744, startPoint y: 60, endPoint x: 646, endPoint y: 82, distance: 100.6
click at [744, 58] on button "button" at bounding box center [740, 54] width 25 height 19
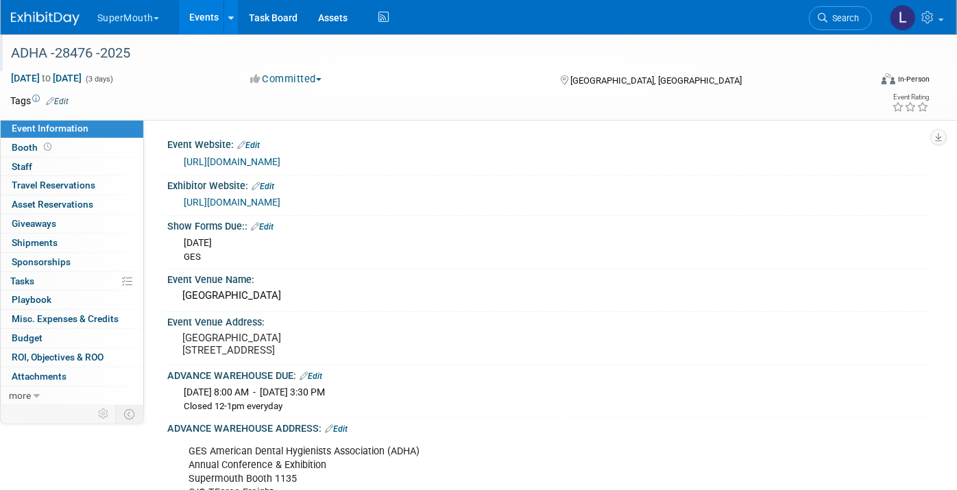
click at [196, 55] on div "ADHA -28476 -2025" at bounding box center [428, 53] width 845 height 25
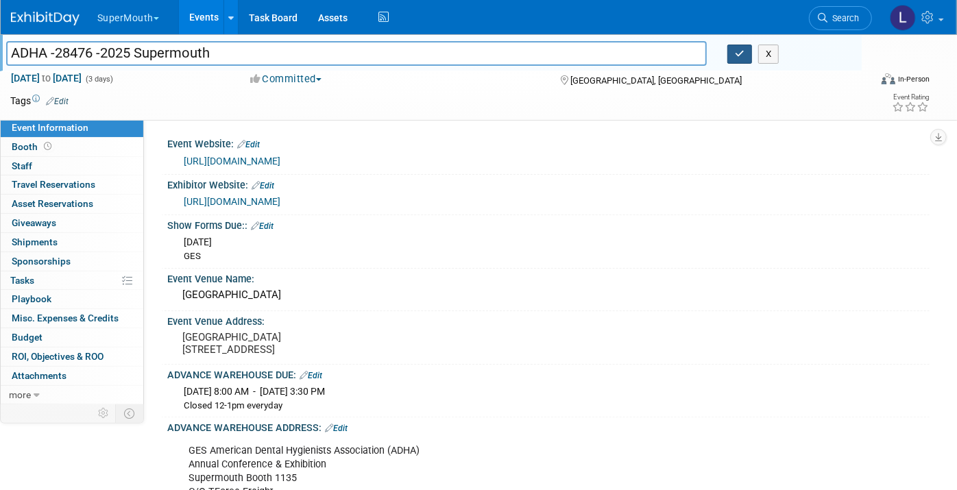
type input "ADHA -28476 -2025 Supermouth"
drag, startPoint x: 744, startPoint y: 51, endPoint x: 742, endPoint y: 59, distance: 8.5
click at [748, 53] on button "button" at bounding box center [740, 54] width 25 height 19
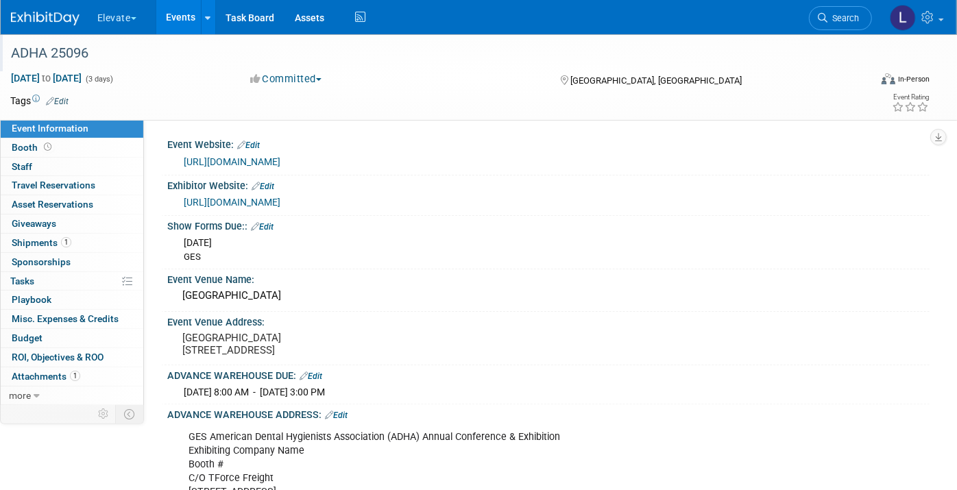
click at [133, 57] on div "ADHA 25096" at bounding box center [428, 53] width 845 height 25
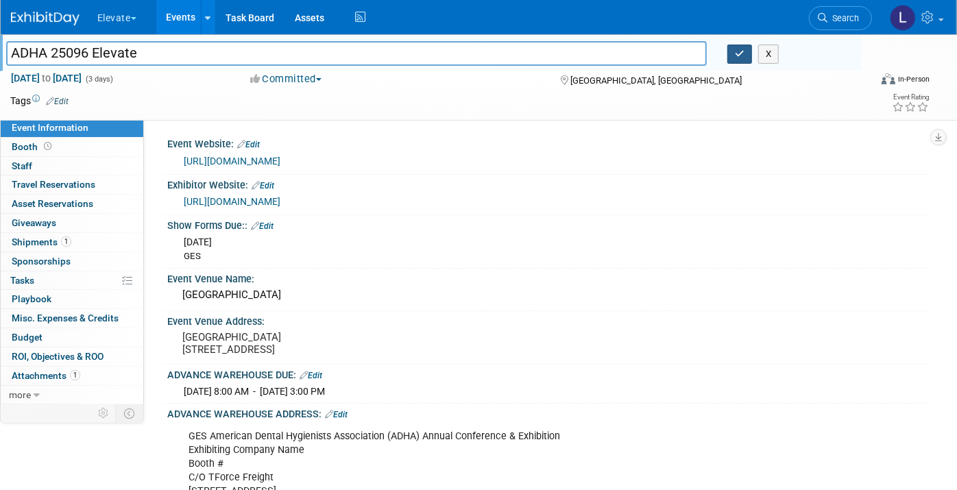
type input "ADHA 25096 Elevate"
click at [737, 55] on icon "button" at bounding box center [740, 53] width 10 height 9
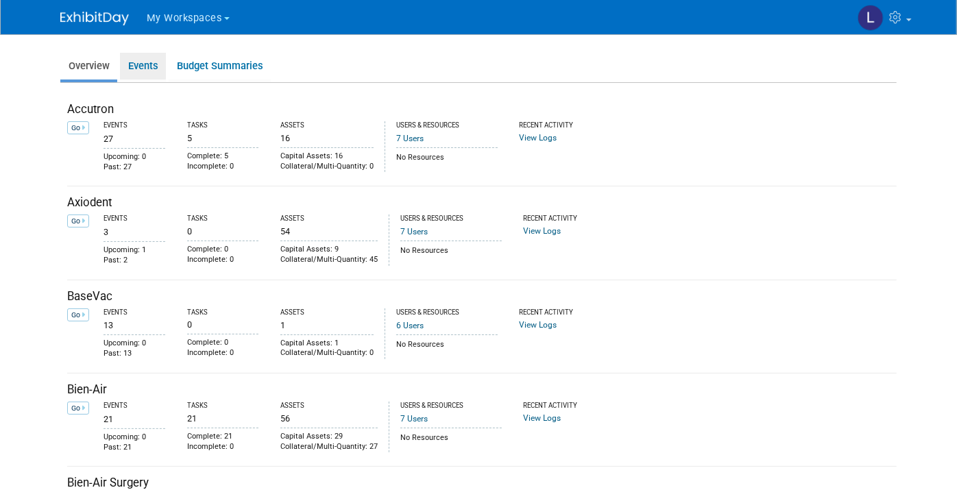
drag, startPoint x: 130, startPoint y: 69, endPoint x: 163, endPoint y: 83, distance: 35.9
click at [130, 69] on link "Events" at bounding box center [143, 66] width 46 height 27
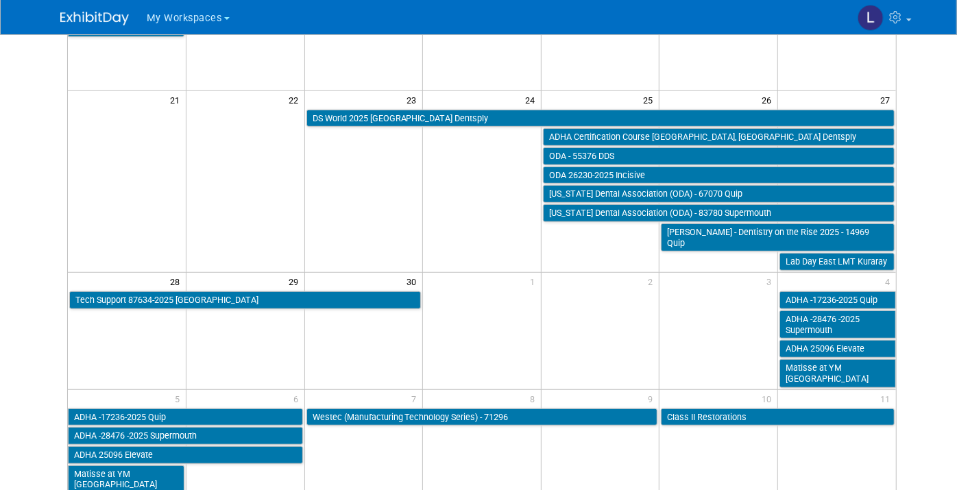
scroll to position [457, 0]
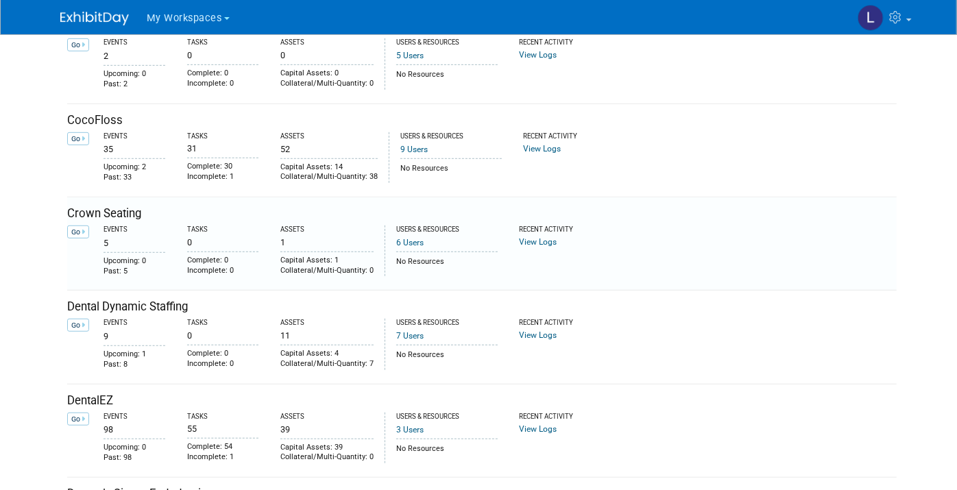
click at [833, 197] on div "Crown Seating Go Events 5 Upcoming: 0 Tasks" at bounding box center [482, 243] width 830 height 93
click at [531, 24] on div "My Workspaces Go to Workspace: Accutron" at bounding box center [478, 17] width 837 height 34
